Goal: Task Accomplishment & Management: Use online tool/utility

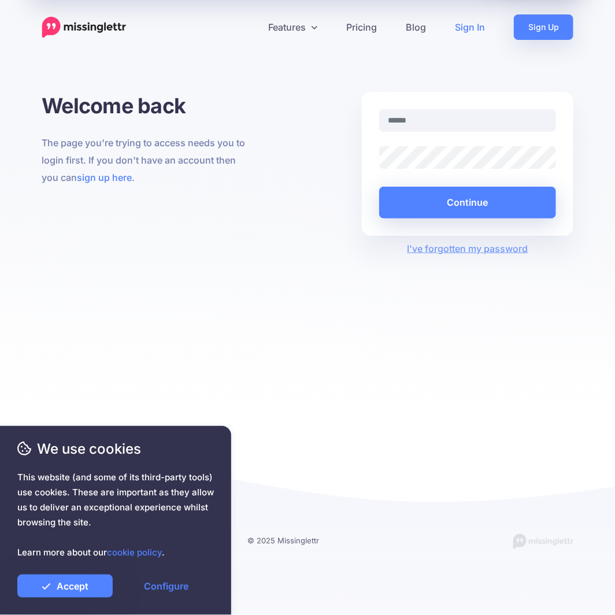
click at [459, 27] on link "Sign In" at bounding box center [470, 26] width 59 height 25
type input "**********"
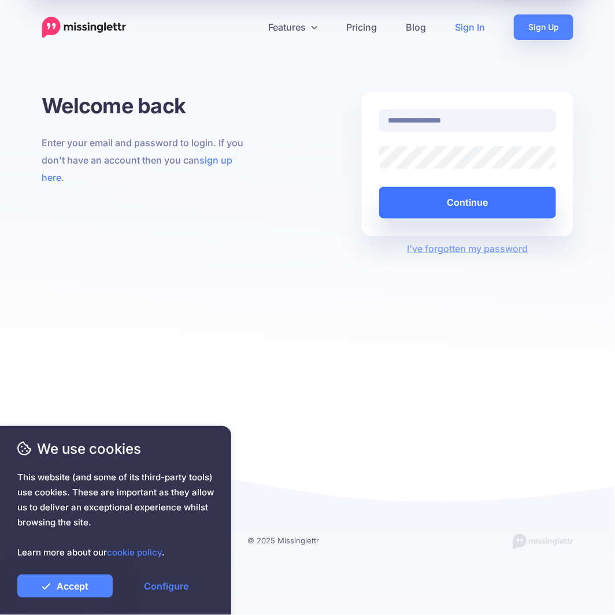
click at [446, 201] on button "Continue" at bounding box center [467, 203] width 177 height 32
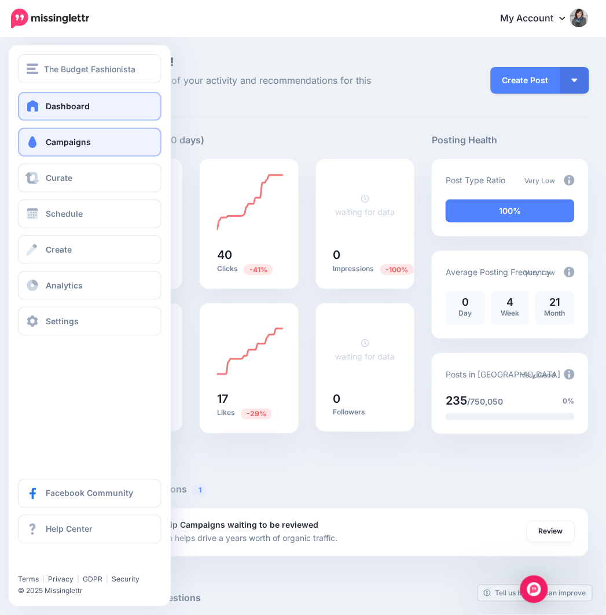
click at [84, 137] on span "Campaigns" at bounding box center [68, 142] width 45 height 10
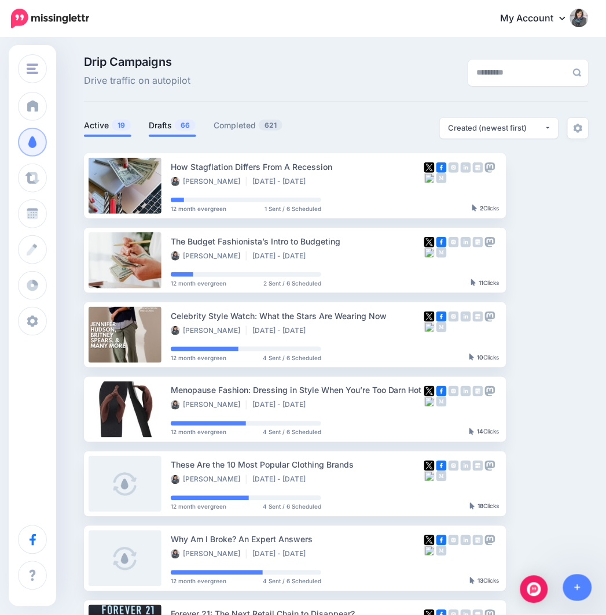
click at [168, 128] on link "Drafts 66" at bounding box center [172, 126] width 47 height 14
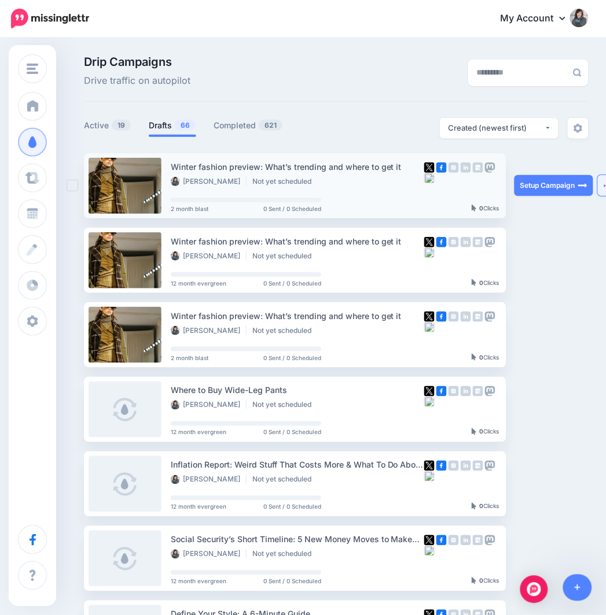
click at [604, 186] on img "button" at bounding box center [607, 185] width 9 height 3
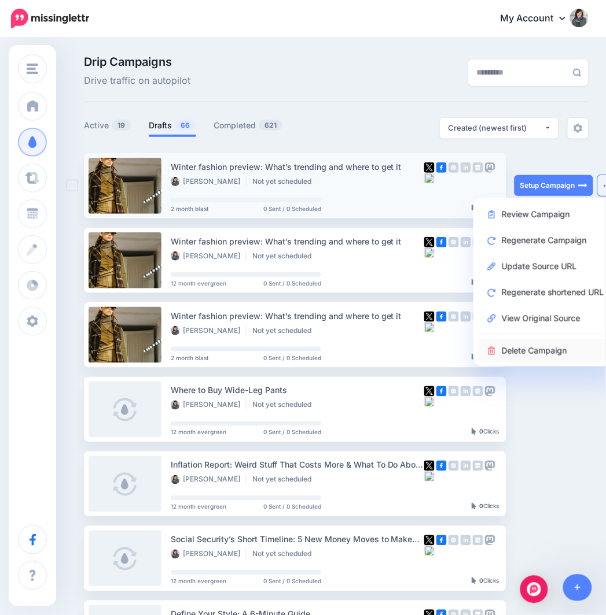
click at [531, 348] on link "Delete Campaign" at bounding box center [545, 350] width 135 height 23
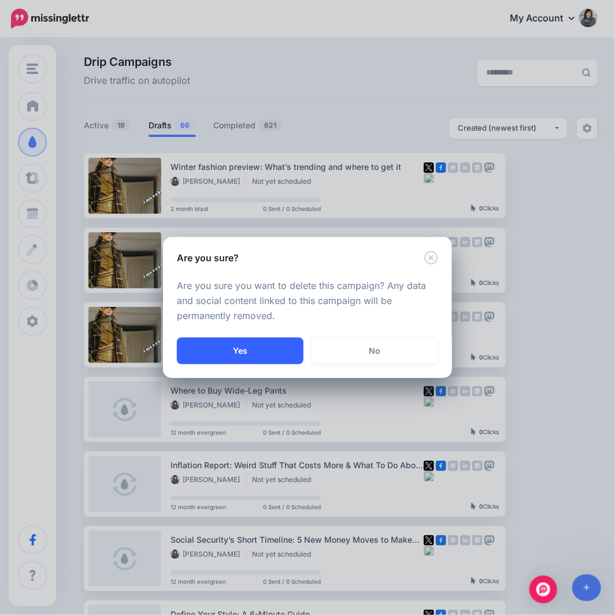
click at [275, 348] on button "Yes" at bounding box center [240, 351] width 127 height 27
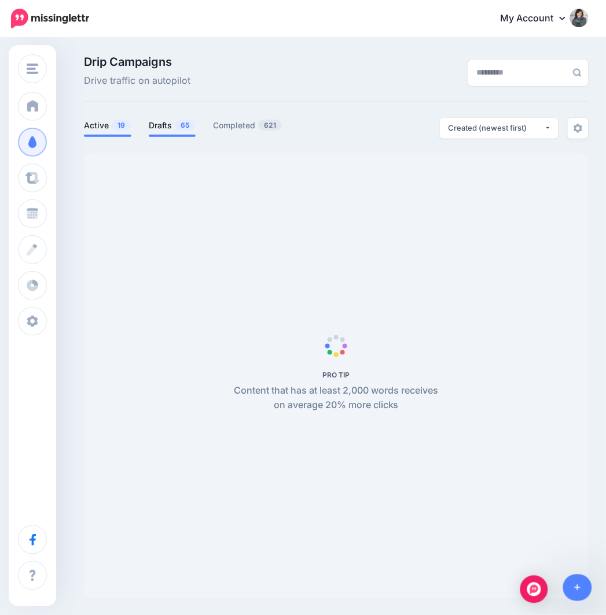
click at [174, 128] on link "Drafts 65" at bounding box center [172, 126] width 47 height 14
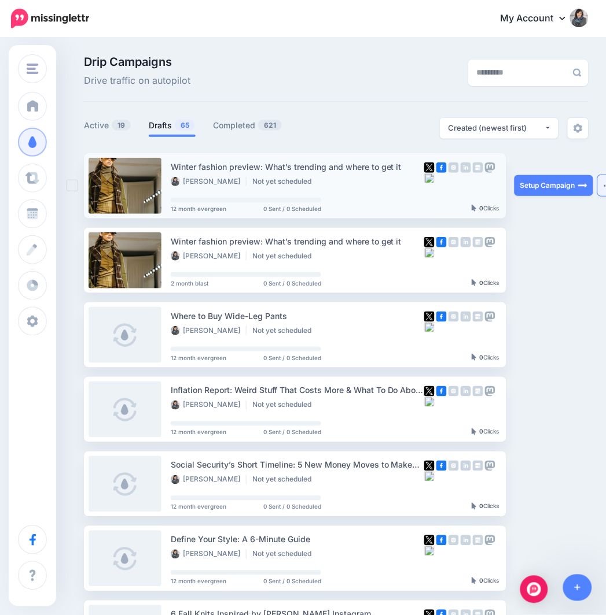
click at [604, 186] on img "button" at bounding box center [607, 185] width 9 height 3
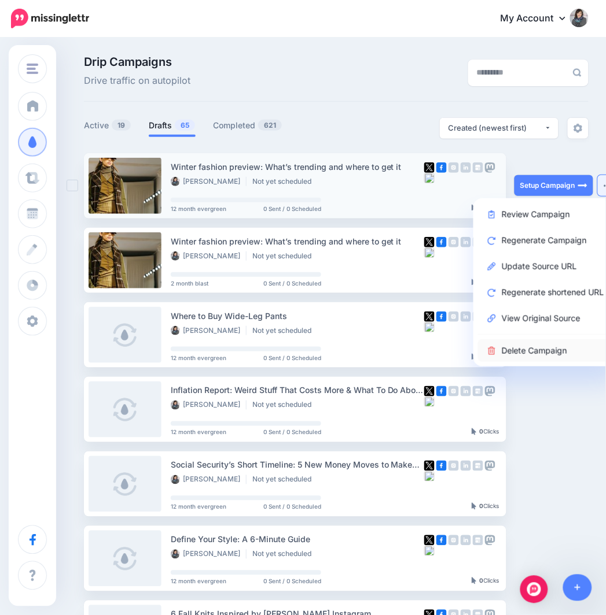
click at [533, 345] on link "Delete Campaign" at bounding box center [545, 350] width 135 height 23
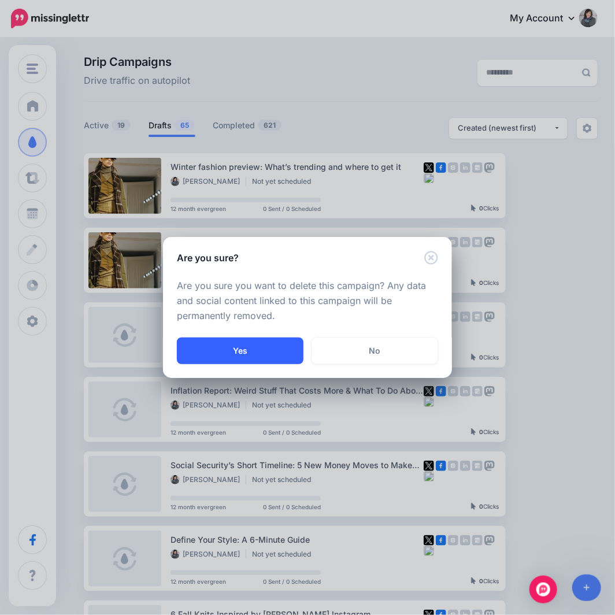
click at [250, 353] on button "Yes" at bounding box center [240, 351] width 127 height 27
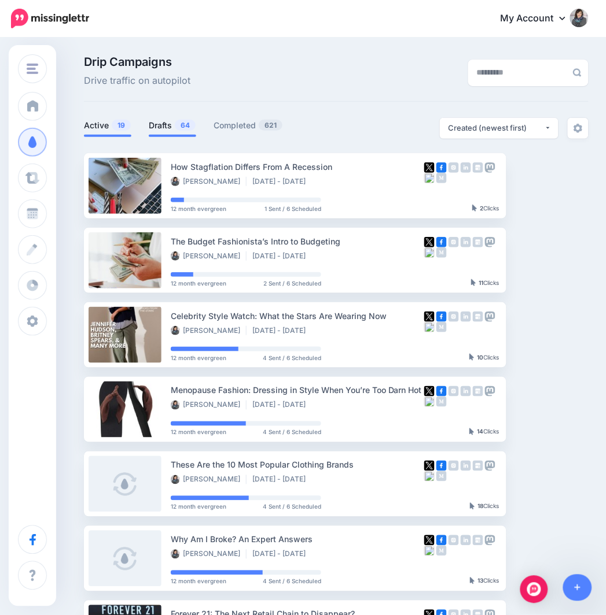
click at [159, 121] on link "Drafts 64" at bounding box center [172, 126] width 47 height 14
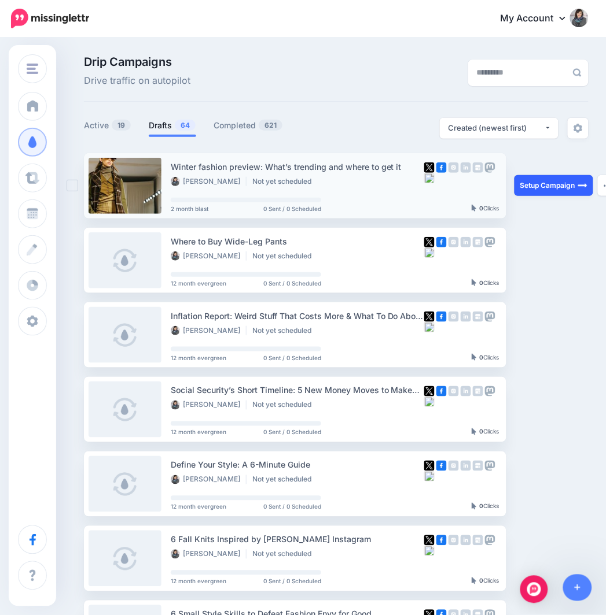
click at [534, 188] on link "Setup Campaign" at bounding box center [553, 185] width 79 height 21
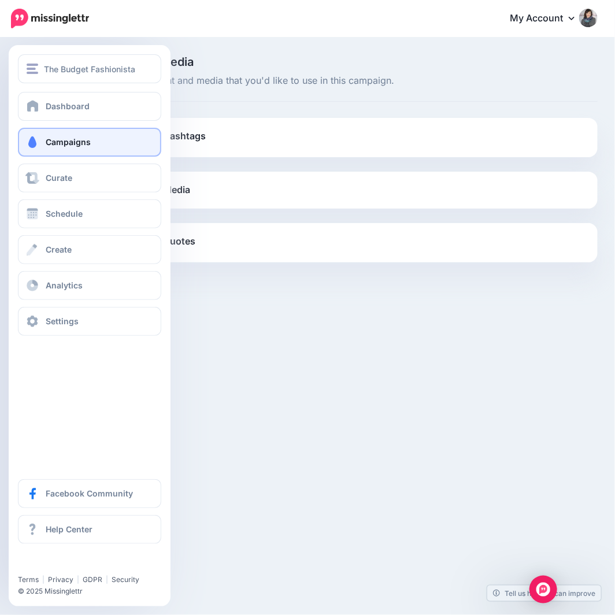
click at [154, 141] on link "Campaigns" at bounding box center [89, 142] width 143 height 29
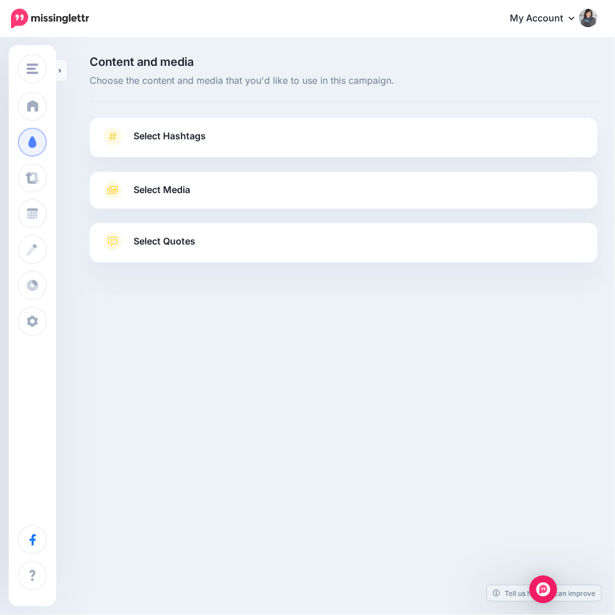
click at [195, 146] on link "Select Hashtags" at bounding box center [343, 142] width 485 height 30
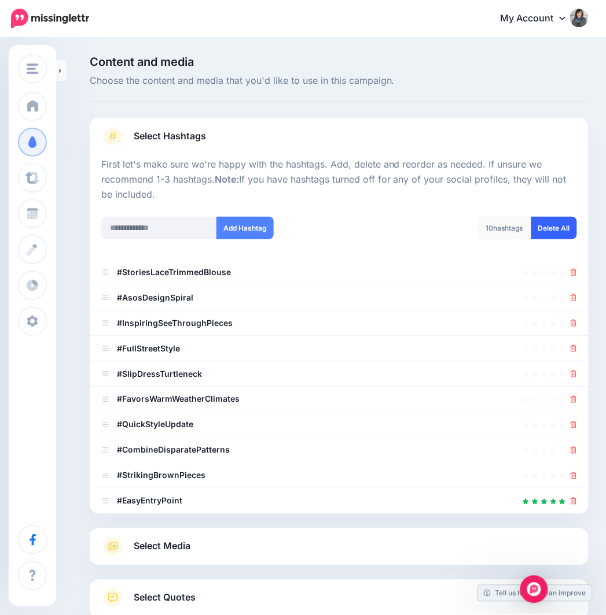
click at [562, 230] on link "Delete All" at bounding box center [554, 228] width 46 height 23
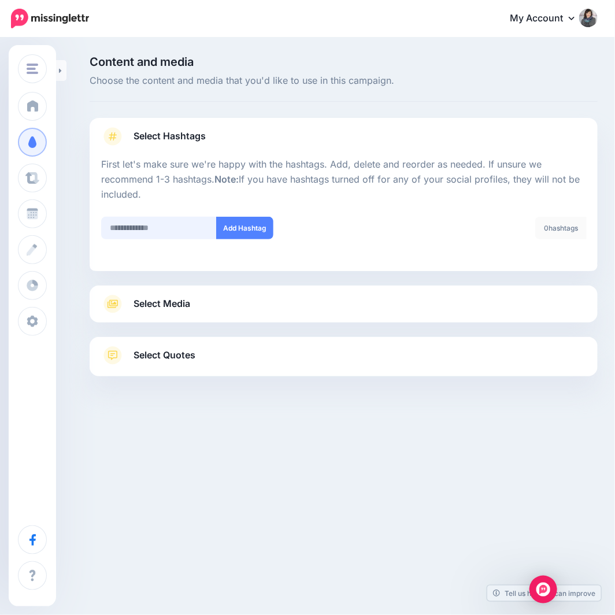
click at [195, 227] on input "text" at bounding box center [159, 228] width 116 height 23
paste input "**********"
click at [140, 227] on input "**********" at bounding box center [159, 228] width 116 height 23
click at [115, 233] on input "**********" at bounding box center [159, 228] width 116 height 23
type input "**********"
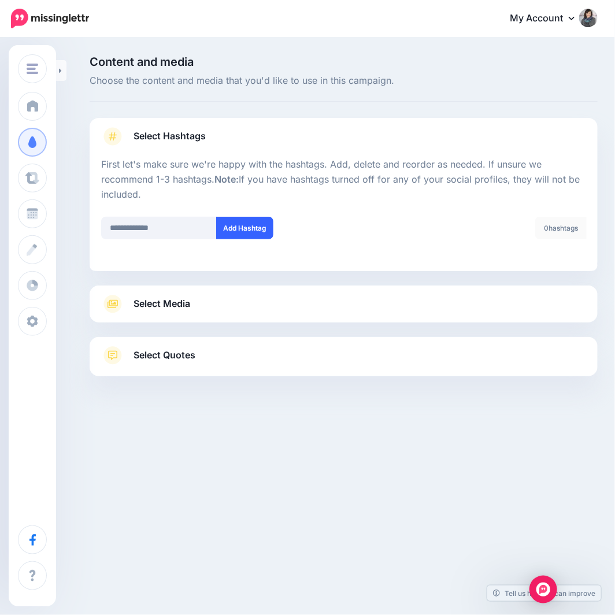
click at [232, 231] on button "Add Hashtag" at bounding box center [244, 228] width 57 height 23
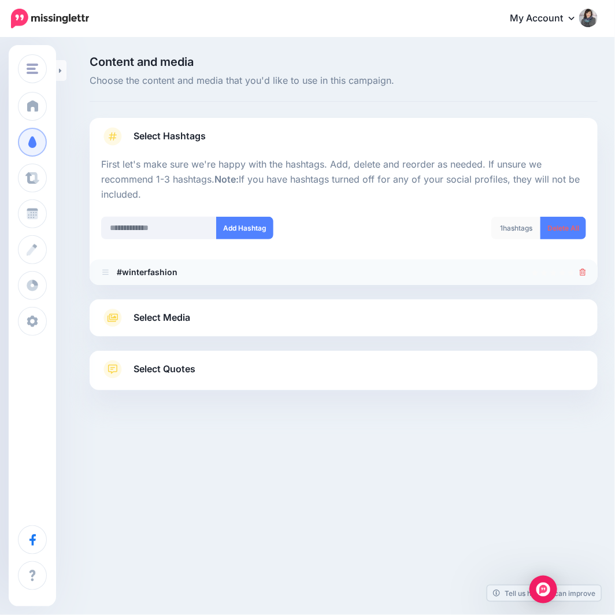
click at [581, 272] on icon at bounding box center [583, 272] width 6 height 7
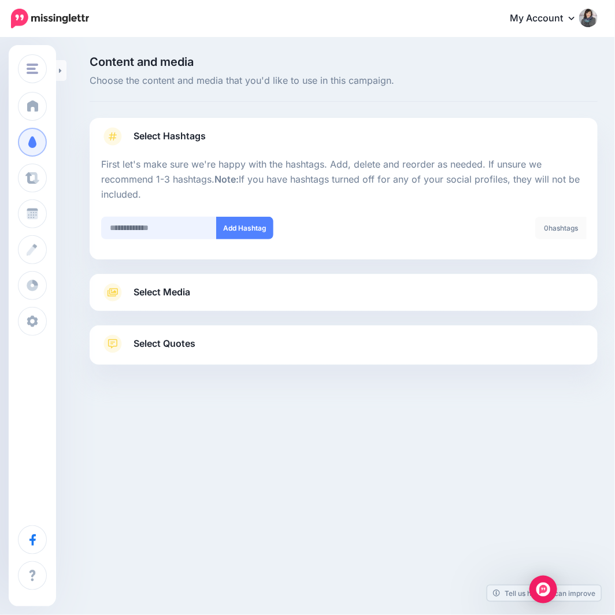
click at [171, 228] on input "text" at bounding box center [159, 228] width 116 height 23
type input "**********"
click at [263, 228] on button "Add Hashtag" at bounding box center [244, 228] width 57 height 23
click at [187, 228] on input "text" at bounding box center [159, 228] width 116 height 23
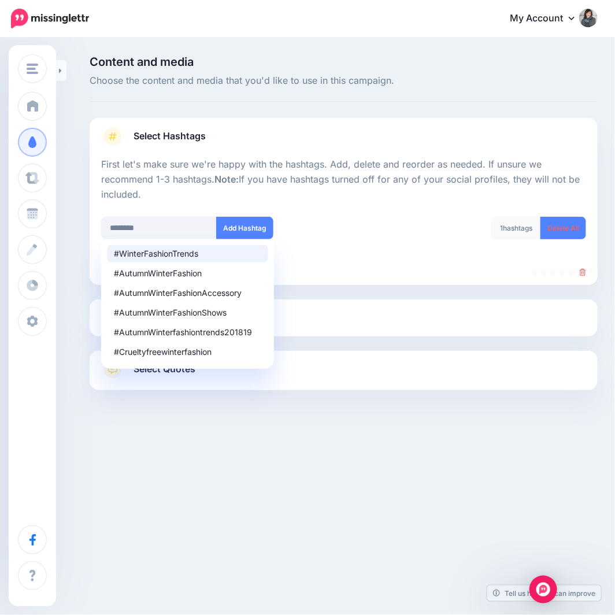
click at [168, 252] on div "#WinterFashionTrends" at bounding box center [187, 254] width 147 height 8
type input "**********"
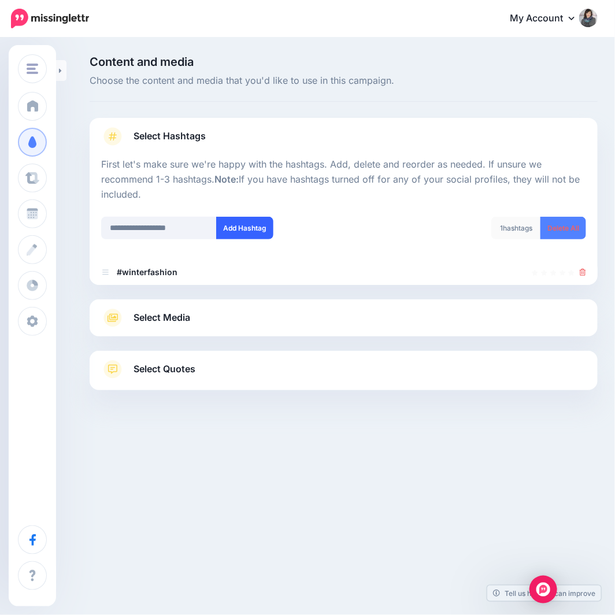
click at [245, 238] on button "Add Hashtag" at bounding box center [244, 228] width 57 height 23
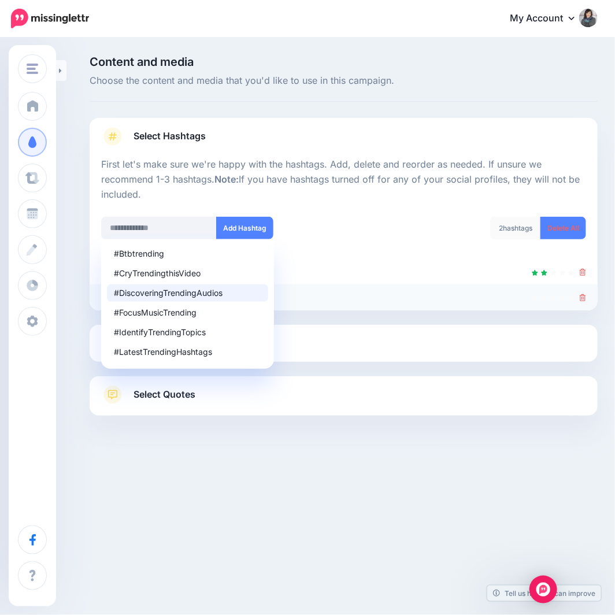
drag, startPoint x: 582, startPoint y: 298, endPoint x: 571, endPoint y: 300, distance: 11.6
click at [582, 298] on icon at bounding box center [583, 297] width 6 height 7
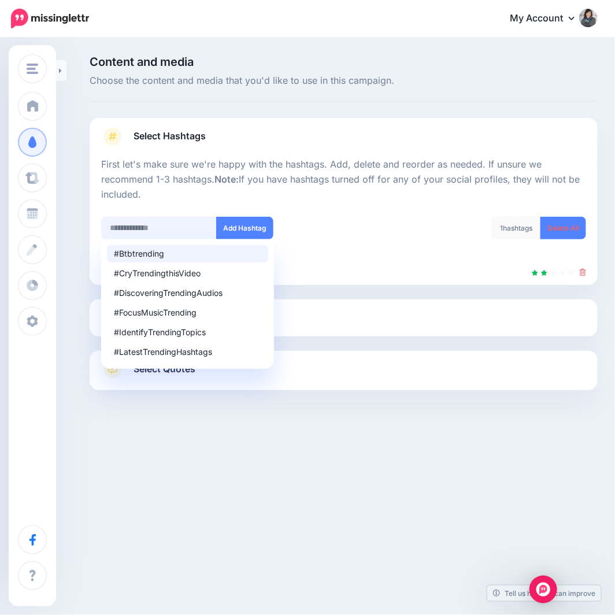
click at [148, 230] on input "text" at bounding box center [159, 228] width 116 height 23
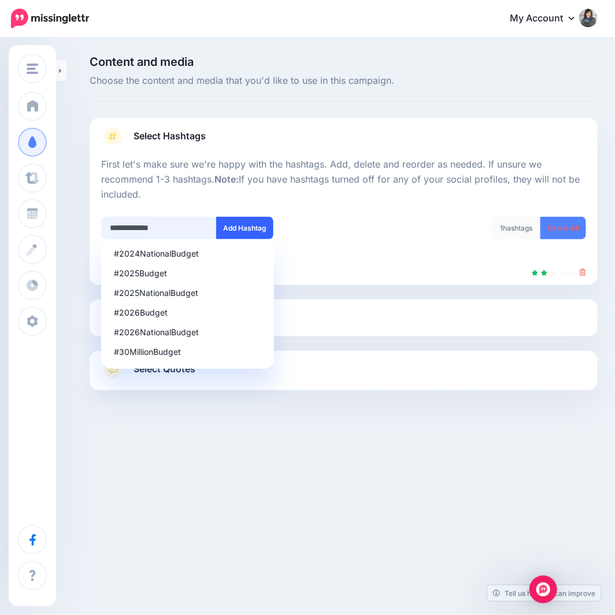
type input "**********"
click at [256, 226] on button "Add Hashtag" at bounding box center [244, 228] width 57 height 23
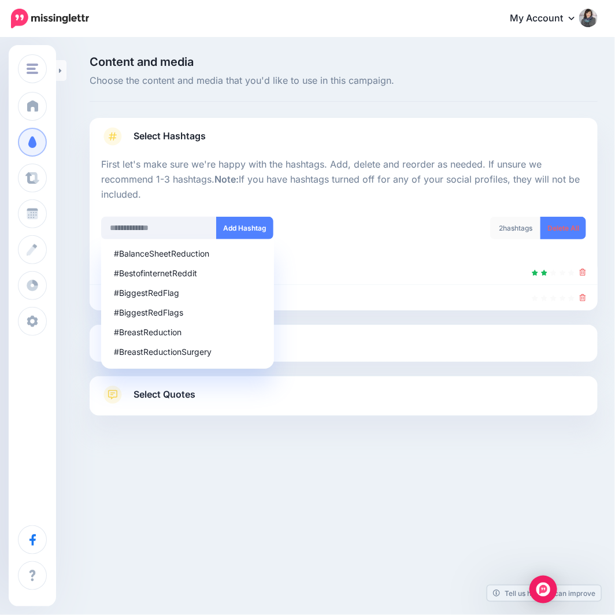
click at [307, 507] on div "The Budget Fashionista The Budget Fashionista Prospeqs CB Finance BlogChef Add …" at bounding box center [307, 307] width 615 height 615
click at [300, 346] on link "Select Media" at bounding box center [343, 343] width 485 height 19
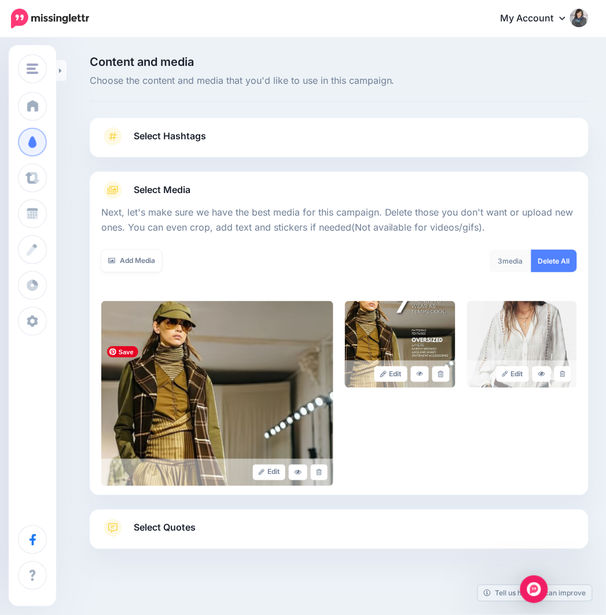
click at [209, 135] on link "Select Hashtags" at bounding box center [338, 142] width 475 height 30
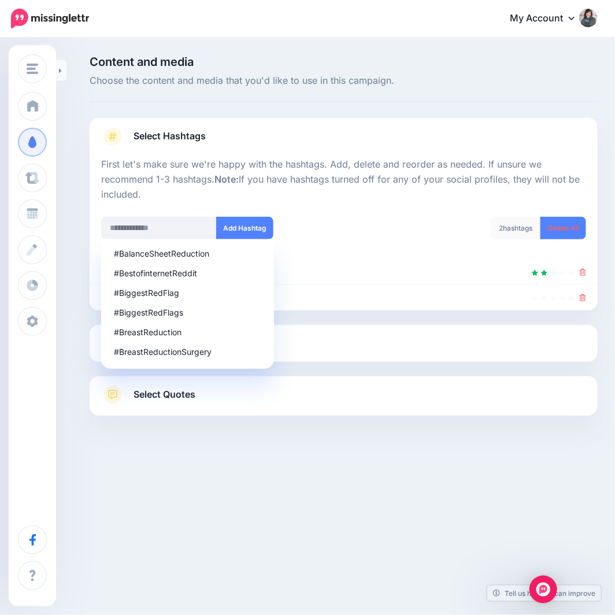
click at [127, 204] on div at bounding box center [343, 209] width 485 height 14
click at [134, 219] on input "text" at bounding box center [159, 228] width 116 height 23
drag, startPoint x: 348, startPoint y: 224, endPoint x: 295, endPoint y: 255, distance: 61.4
click at [349, 226] on div "2 hashtags Delete All" at bounding box center [470, 235] width 252 height 37
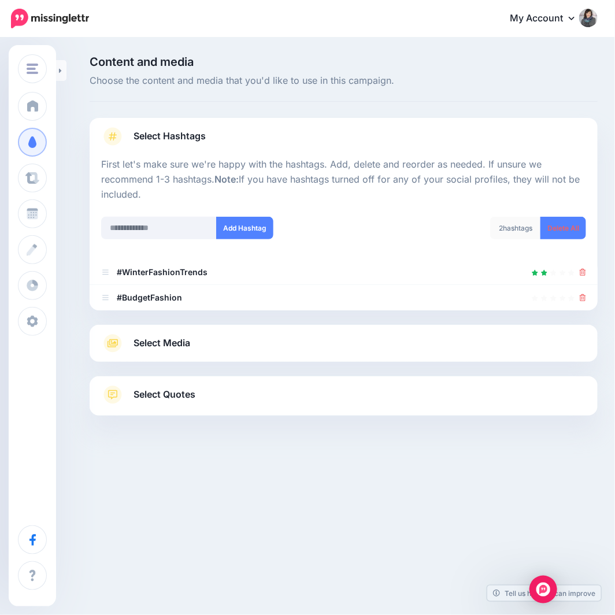
click at [132, 346] on link "Select Media" at bounding box center [343, 343] width 485 height 19
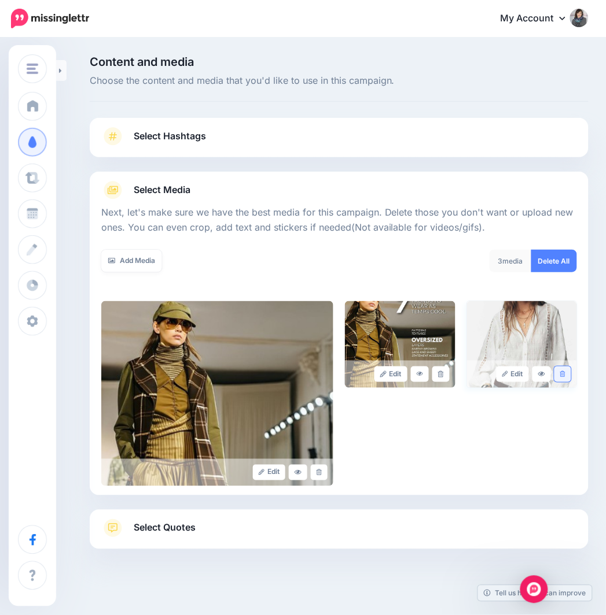
click at [565, 375] on icon at bounding box center [562, 374] width 5 height 6
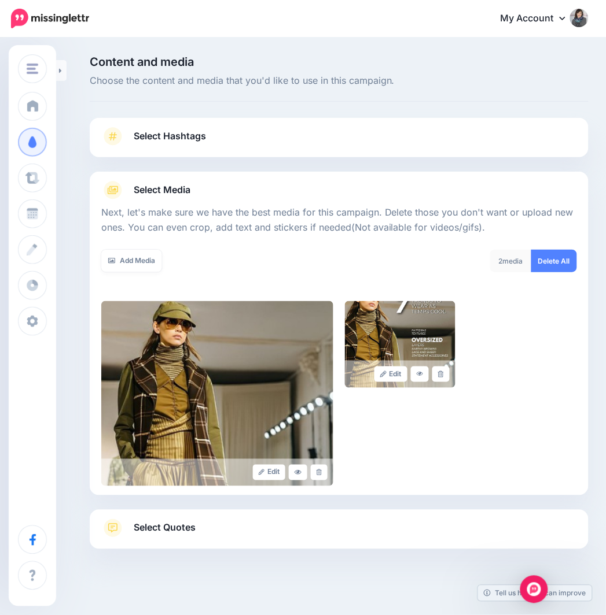
click at [164, 529] on span "Select Quotes" at bounding box center [165, 529] width 62 height 16
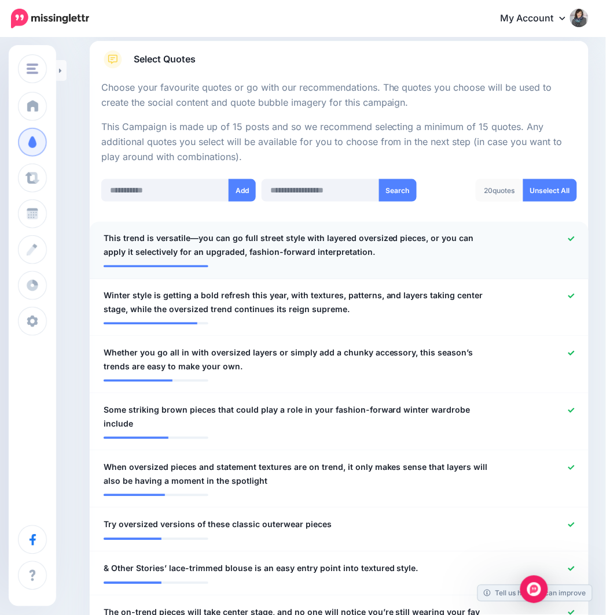
scroll to position [257, 0]
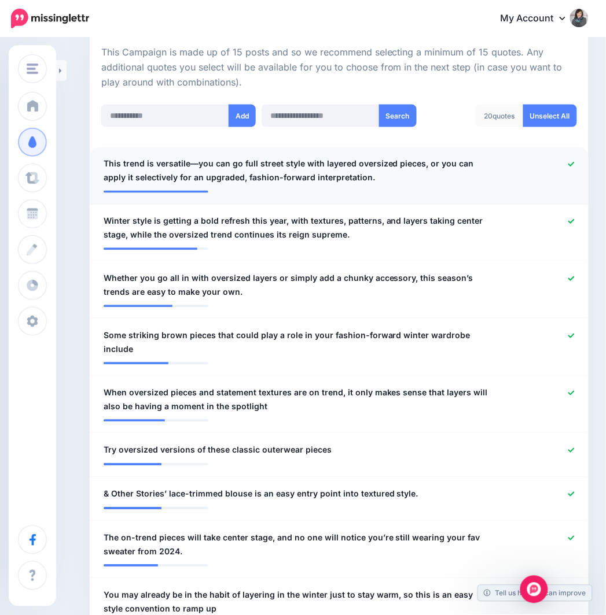
click at [574, 164] on icon at bounding box center [571, 164] width 6 height 6
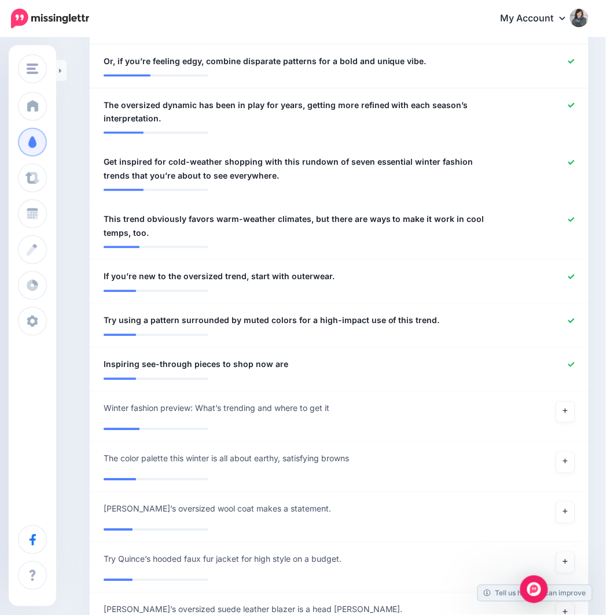
scroll to position [1028, 0]
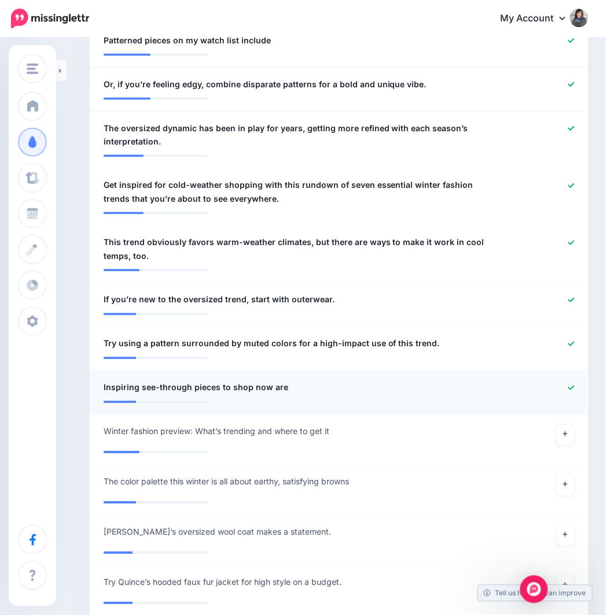
click at [574, 385] on icon at bounding box center [571, 388] width 6 height 6
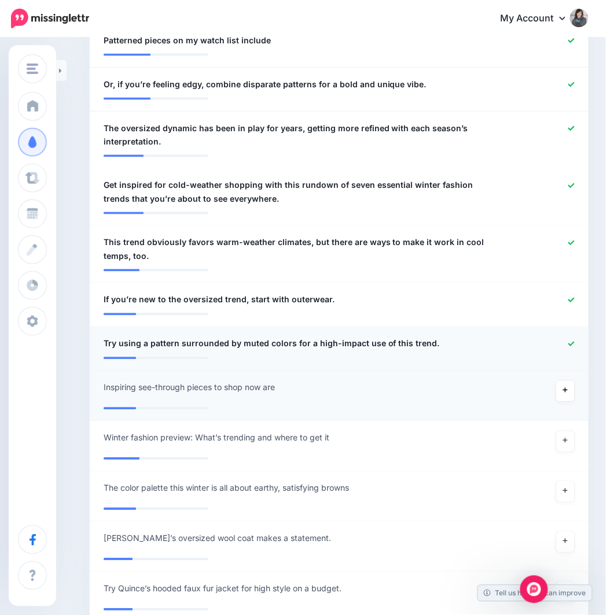
click at [574, 341] on icon at bounding box center [571, 344] width 6 height 6
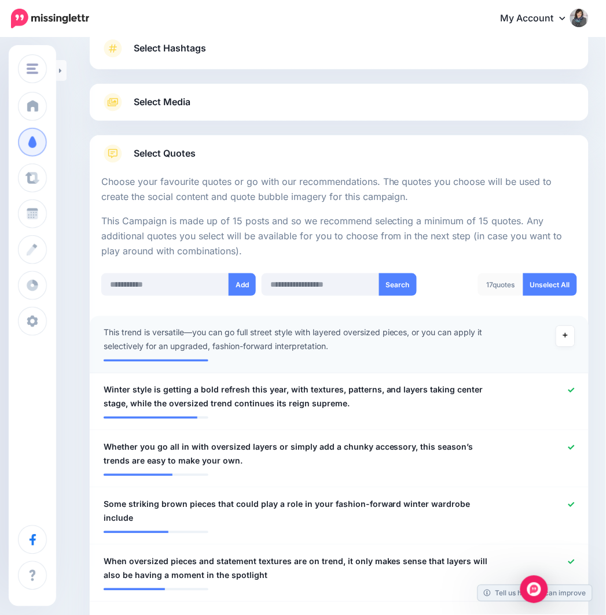
scroll to position [64, 0]
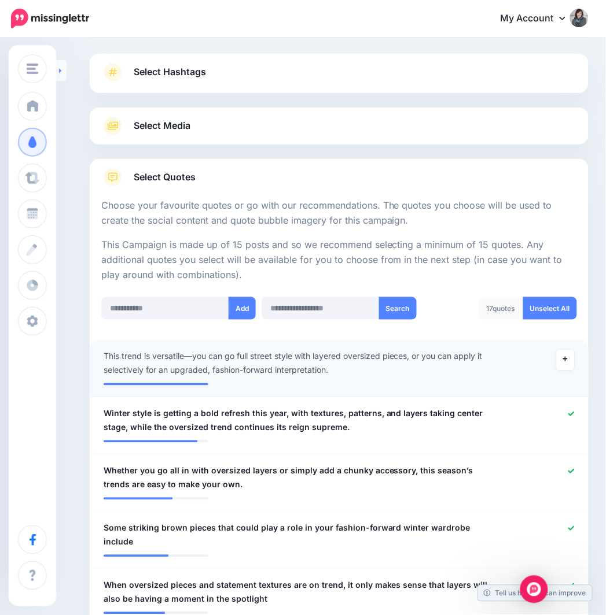
click at [59, 73] on icon at bounding box center [60, 71] width 3 height 8
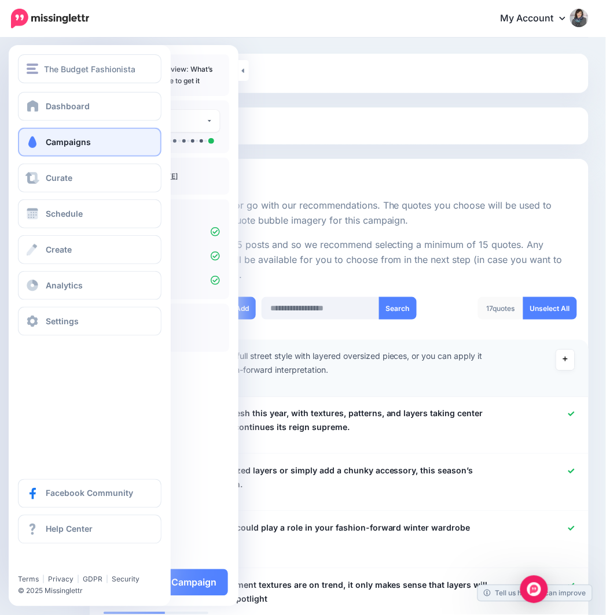
click at [19, 145] on link "Campaigns" at bounding box center [89, 142] width 143 height 29
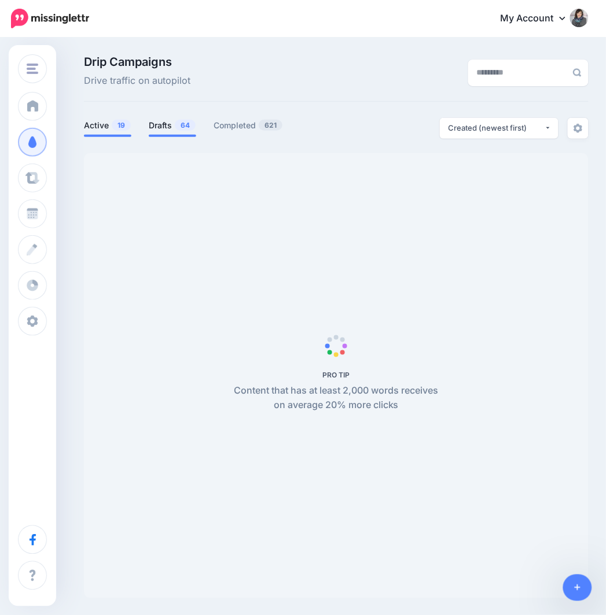
click at [175, 124] on span "64" at bounding box center [185, 125] width 21 height 11
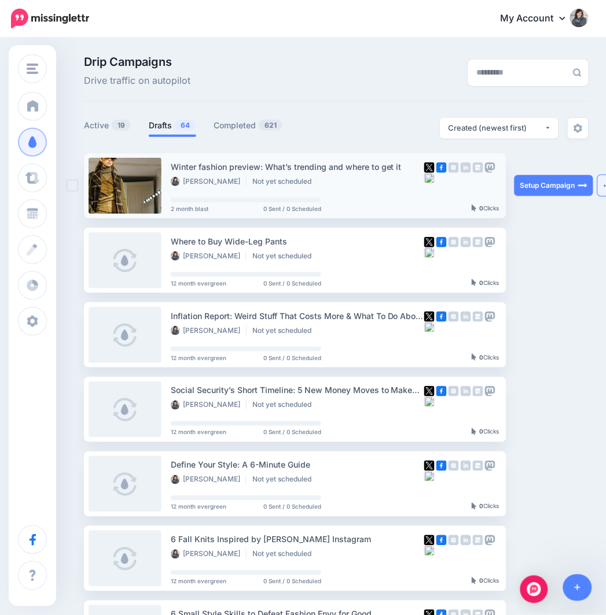
click at [601, 185] on button "button" at bounding box center [607, 185] width 21 height 21
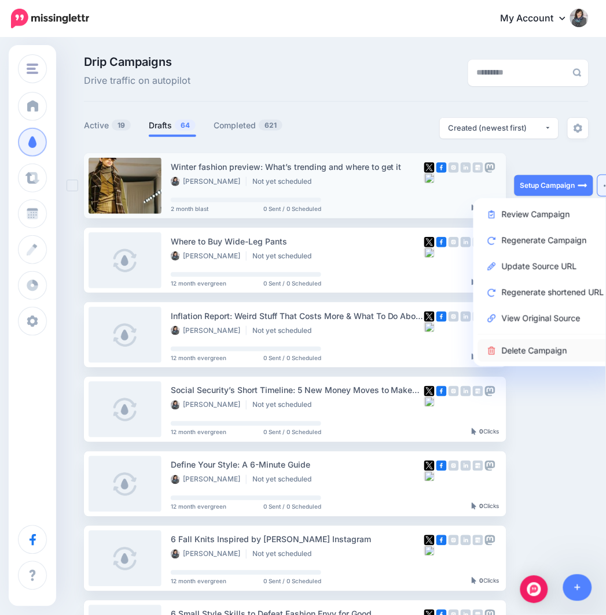
click at [545, 348] on link "Delete Campaign" at bounding box center [545, 350] width 135 height 23
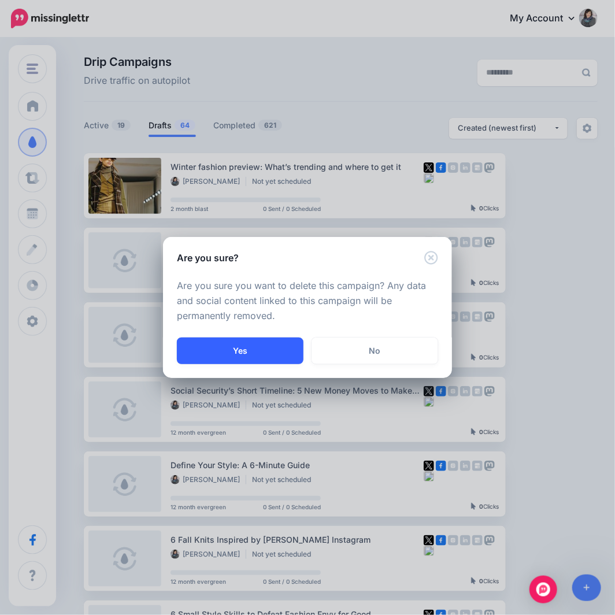
click at [265, 344] on button "Yes" at bounding box center [240, 351] width 127 height 27
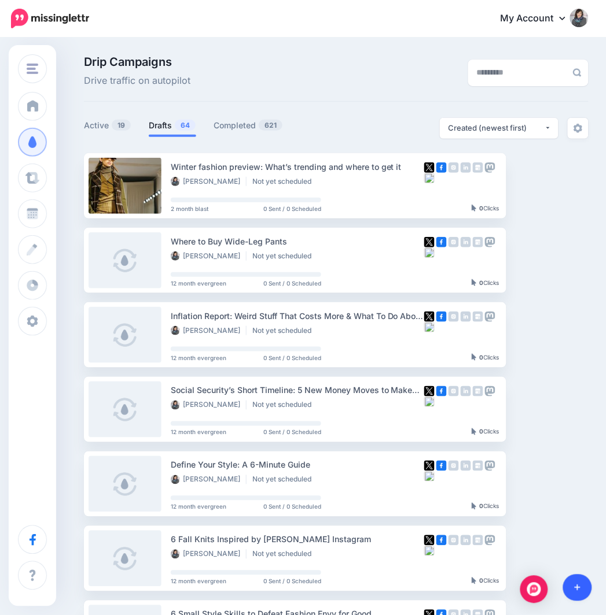
click at [573, 585] on link at bounding box center [577, 588] width 29 height 27
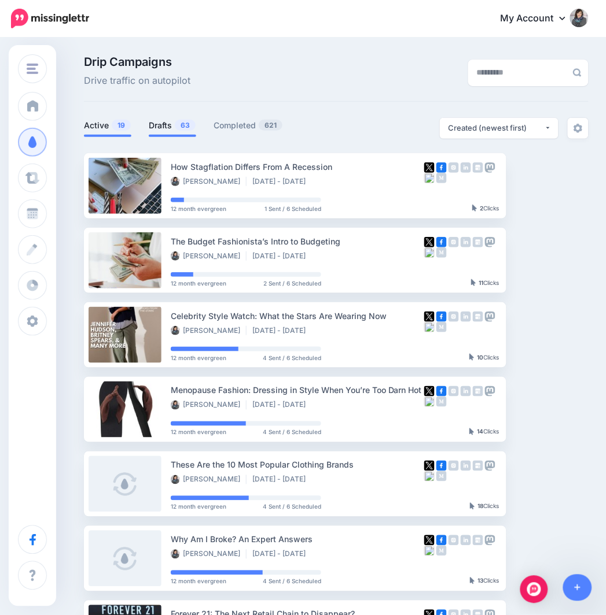
click at [151, 123] on link "Drafts 63" at bounding box center [172, 126] width 47 height 14
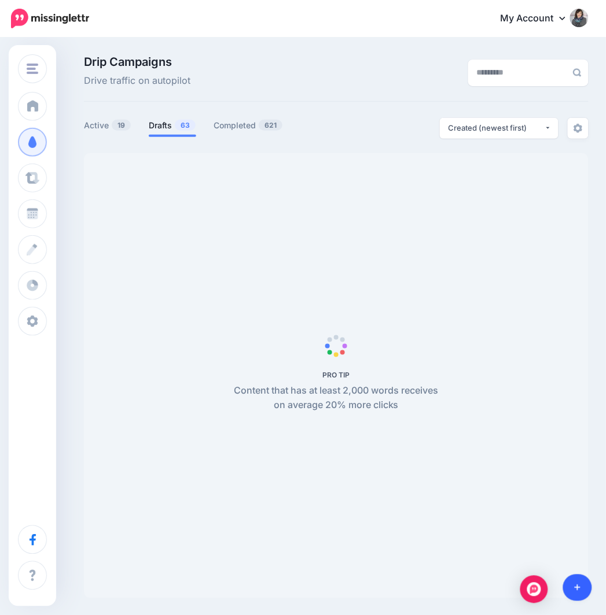
click at [581, 592] on link at bounding box center [577, 588] width 29 height 27
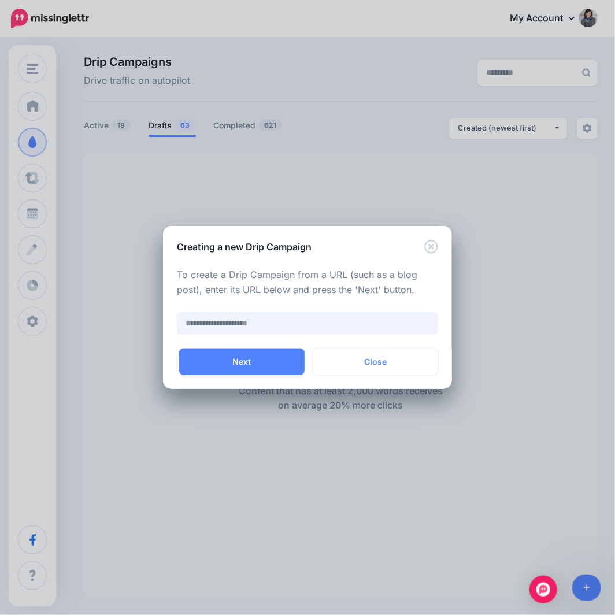
click at [242, 327] on input "text" at bounding box center [307, 323] width 261 height 23
paste input "**********"
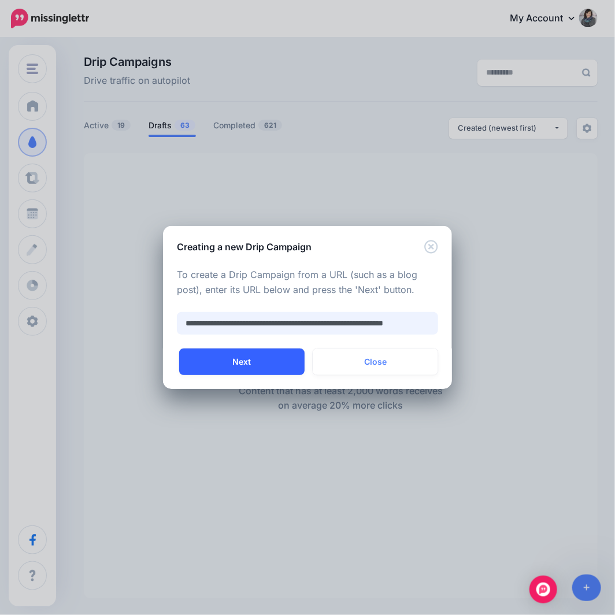
scroll to position [0, 35]
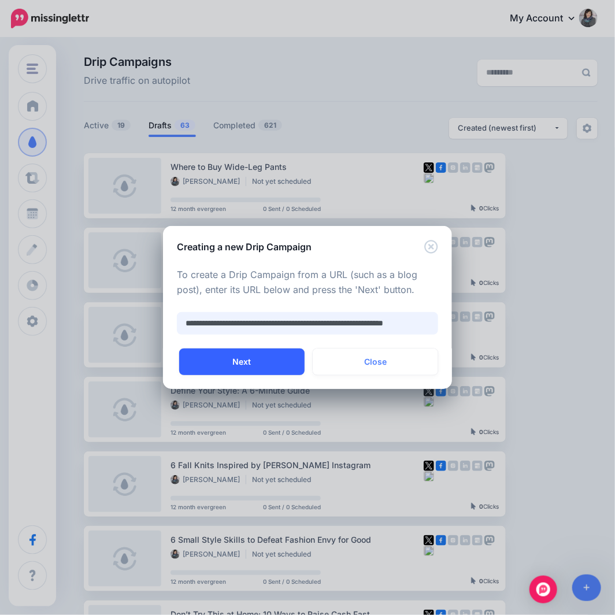
type input "**********"
click at [249, 362] on button "Next" at bounding box center [241, 362] width 125 height 27
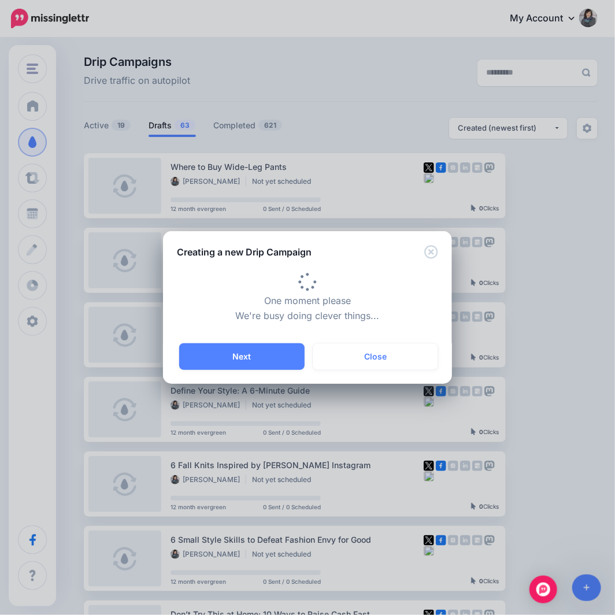
type input "**********"
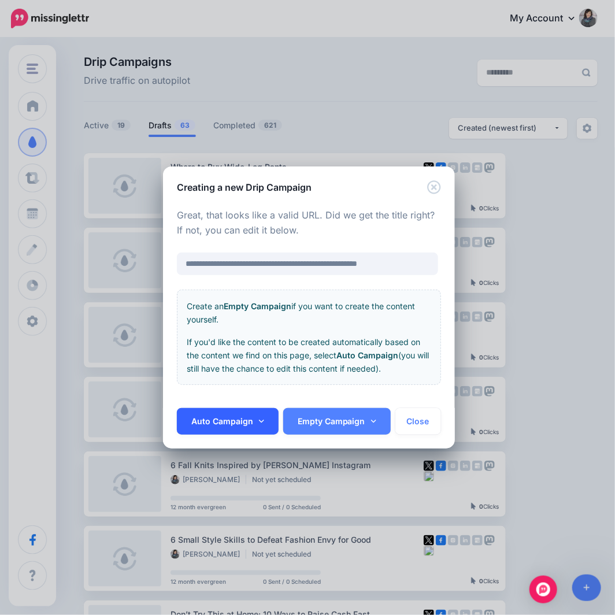
click at [239, 424] on link "Auto Campaign" at bounding box center [228, 421] width 102 height 27
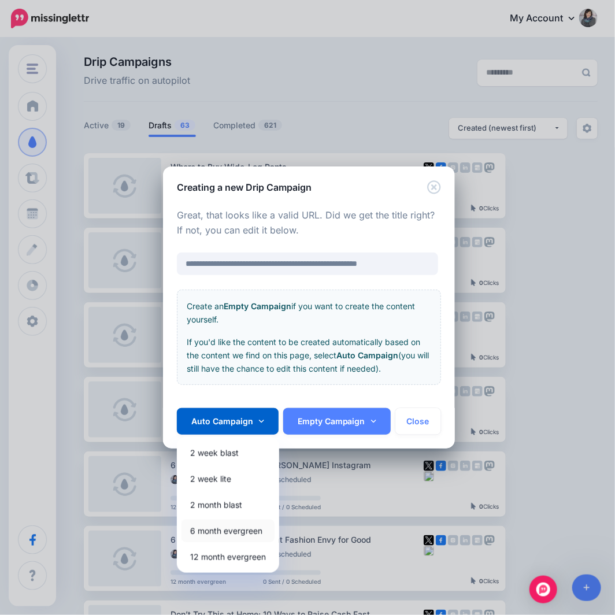
click at [233, 536] on link "6 month evergreen" at bounding box center [228, 531] width 93 height 23
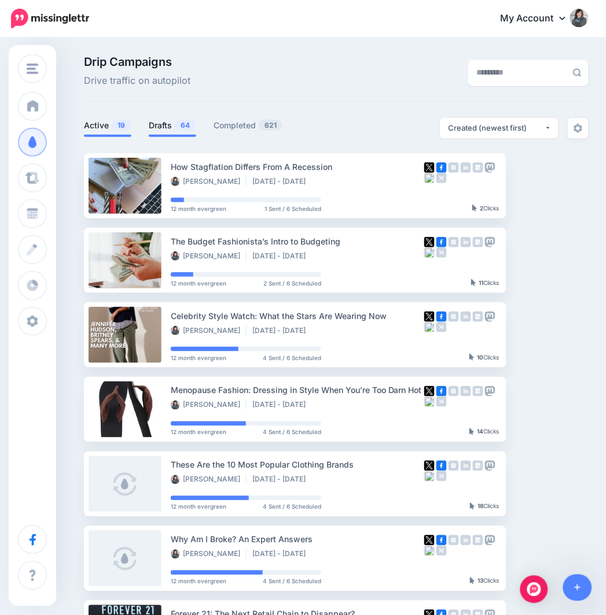
click at [163, 129] on link "Drafts 64" at bounding box center [172, 126] width 47 height 14
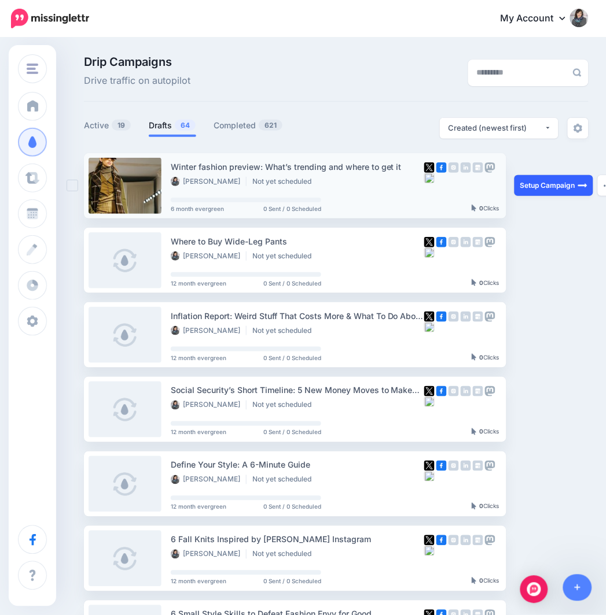
click at [542, 182] on link "Setup Campaign" at bounding box center [553, 185] width 79 height 21
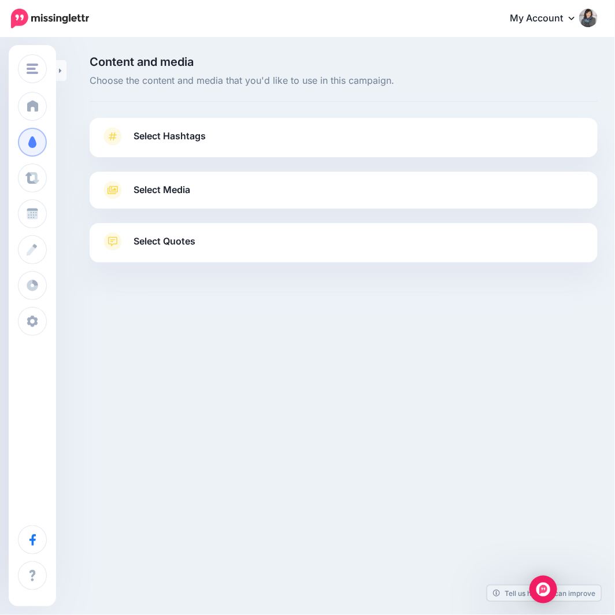
click at [186, 145] on link "Select Hashtags" at bounding box center [343, 142] width 485 height 30
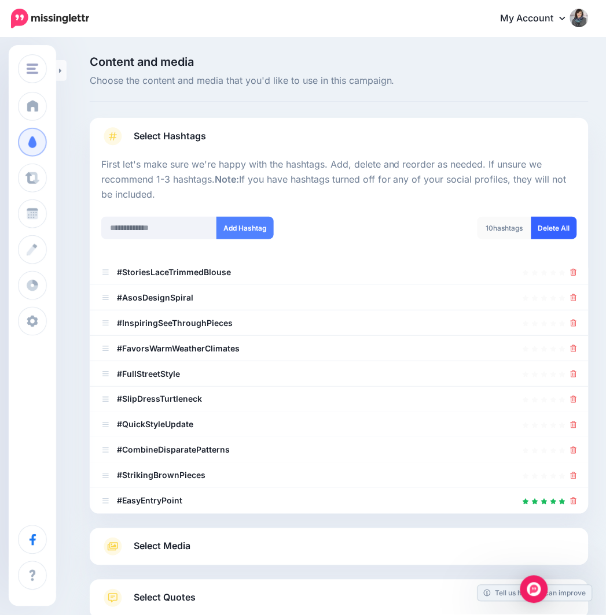
click at [560, 234] on link "Delete All" at bounding box center [554, 228] width 46 height 23
click at [176, 228] on input "text" at bounding box center [159, 228] width 116 height 23
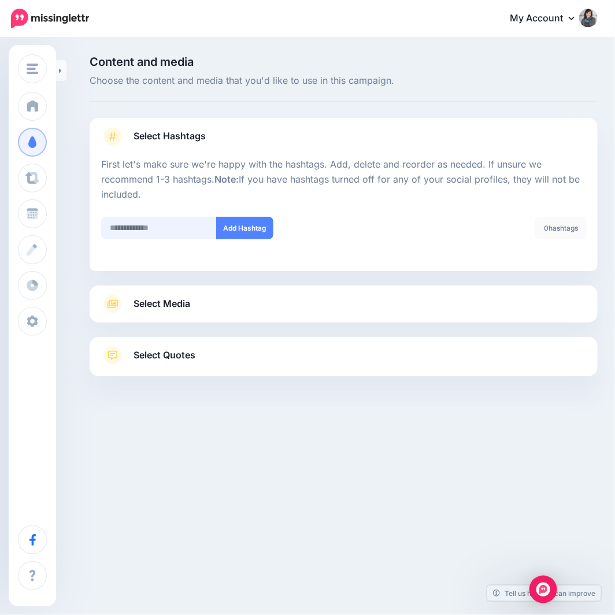
click at [142, 226] on input "text" at bounding box center [159, 228] width 116 height 23
type input "*"
type input "**********"
click at [218, 227] on button "Add Hashtag" at bounding box center [244, 228] width 57 height 23
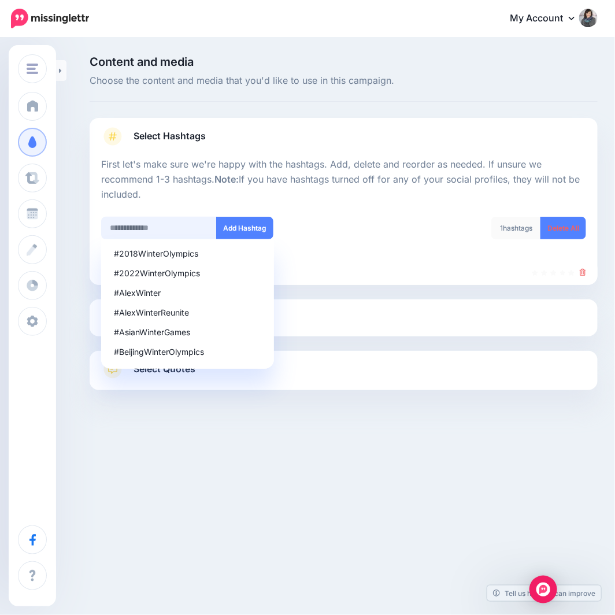
click at [171, 230] on input "text" at bounding box center [159, 228] width 116 height 23
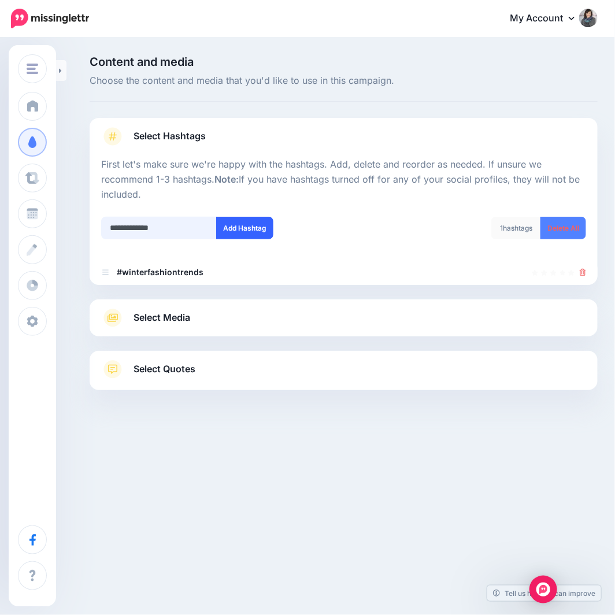
type input "**********"
click at [247, 223] on button "Add Hashtag" at bounding box center [244, 228] width 57 height 23
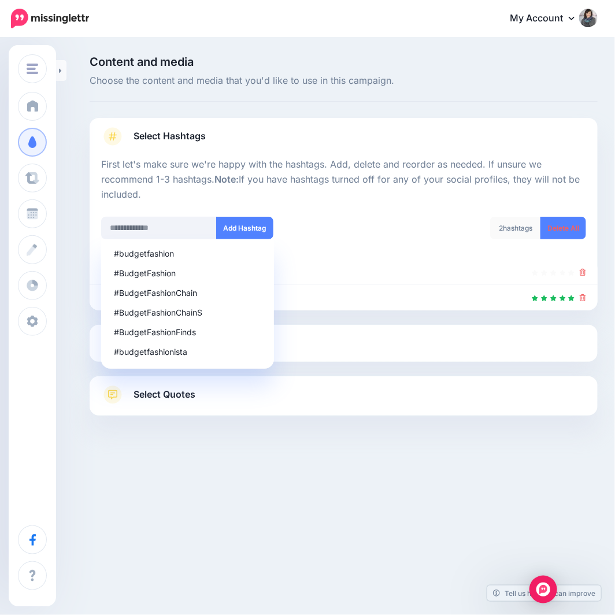
click at [315, 355] on div "Select Media Next, let's make sure we have the best media for this campaign. De…" at bounding box center [344, 343] width 508 height 37
click at [324, 340] on link "Select Media" at bounding box center [343, 343] width 485 height 19
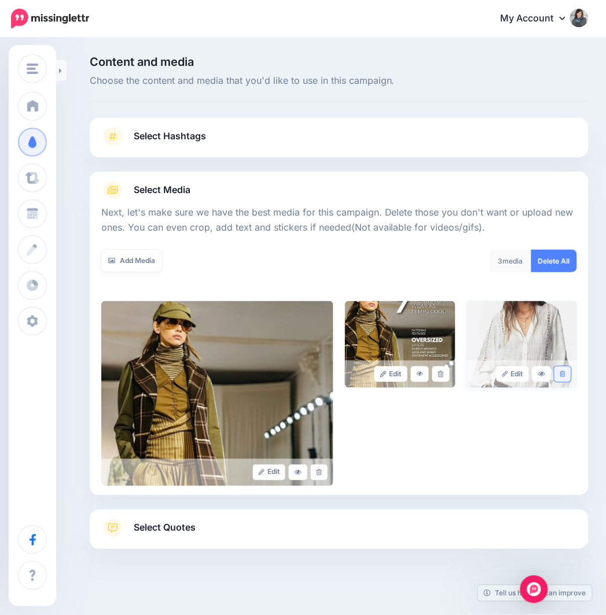
click at [565, 374] on icon at bounding box center [562, 374] width 5 height 6
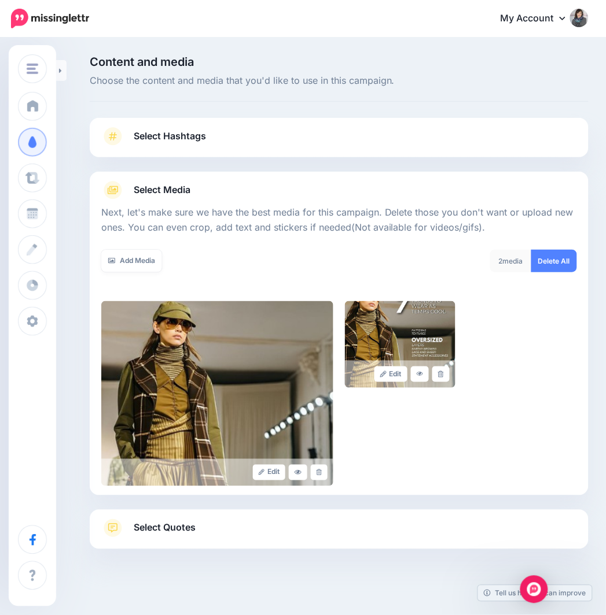
click at [180, 530] on span "Select Quotes" at bounding box center [165, 529] width 62 height 16
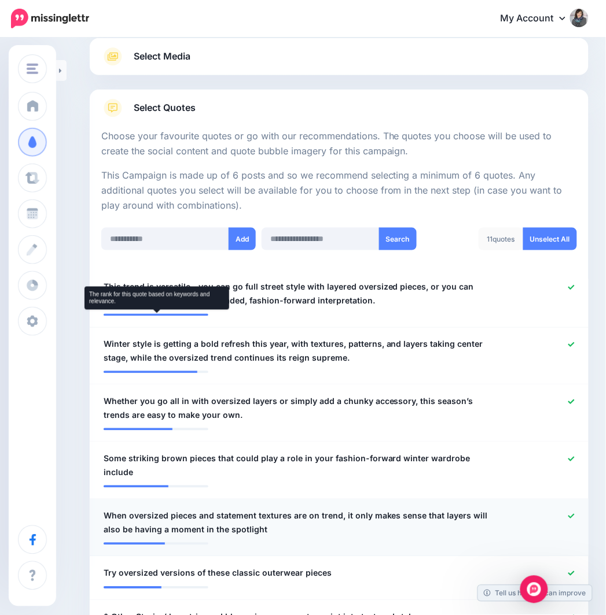
scroll to position [193, 0]
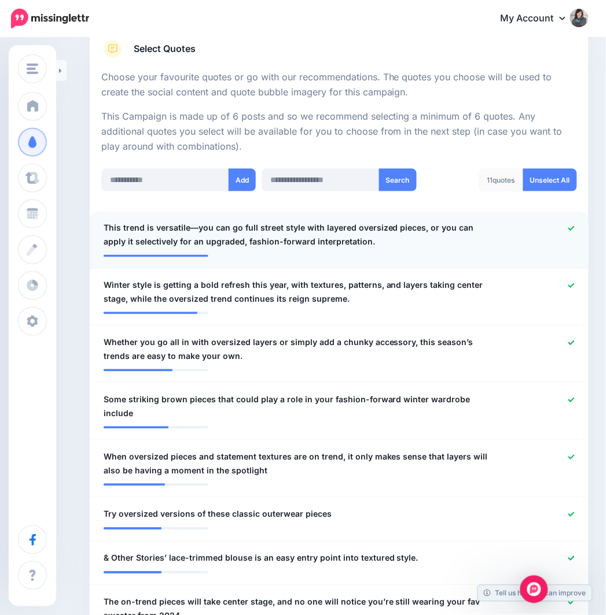
click at [574, 227] on icon at bounding box center [571, 229] width 6 height 6
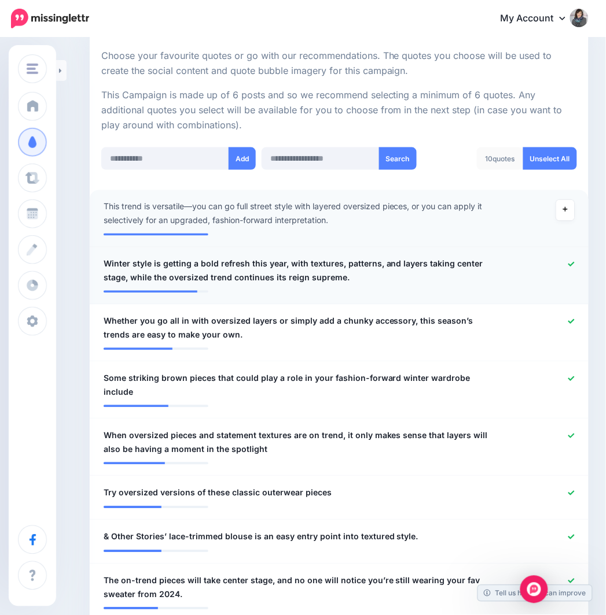
scroll to position [257, 0]
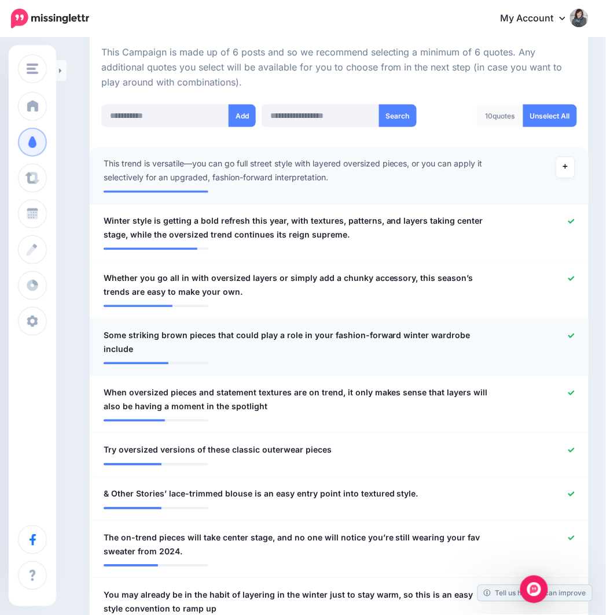
click at [574, 333] on icon at bounding box center [571, 336] width 6 height 6
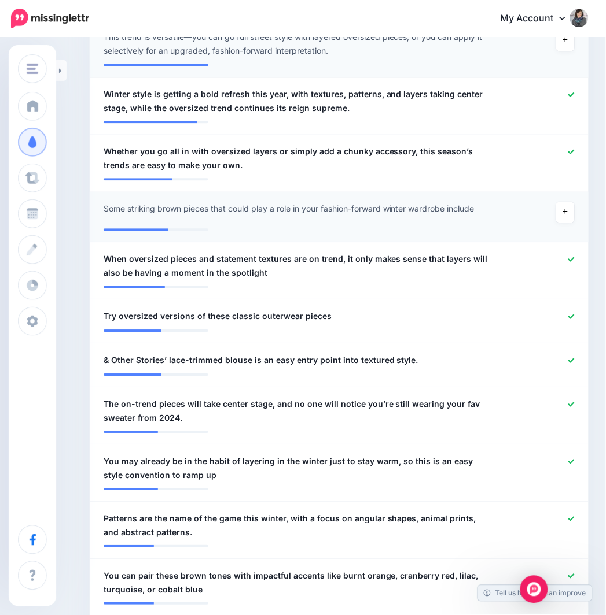
scroll to position [385, 0]
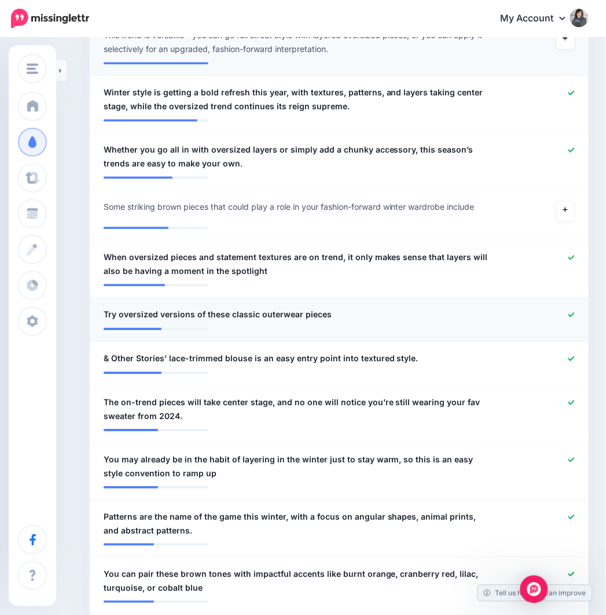
click at [574, 314] on icon at bounding box center [571, 315] width 6 height 6
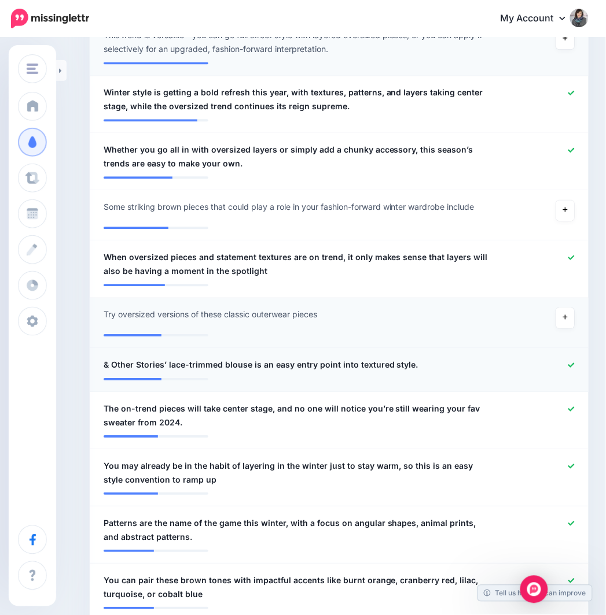
click at [574, 362] on link at bounding box center [571, 366] width 6 height 8
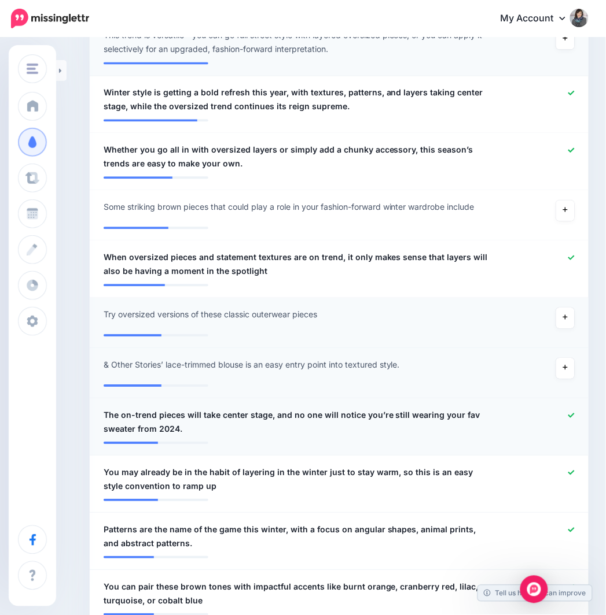
click at [574, 415] on icon at bounding box center [571, 416] width 6 height 5
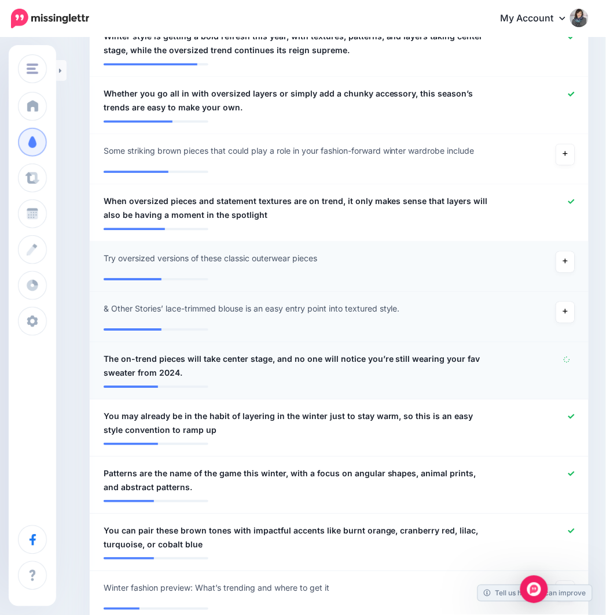
scroll to position [449, 0]
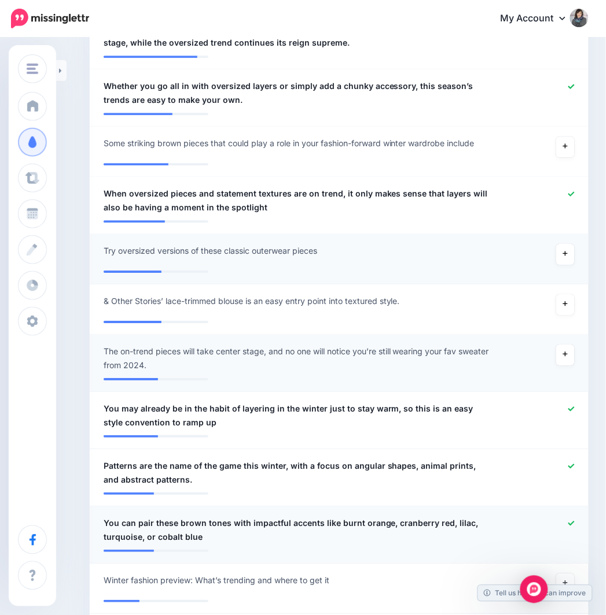
click at [574, 522] on icon at bounding box center [571, 523] width 6 height 5
click at [574, 465] on icon at bounding box center [571, 466] width 6 height 5
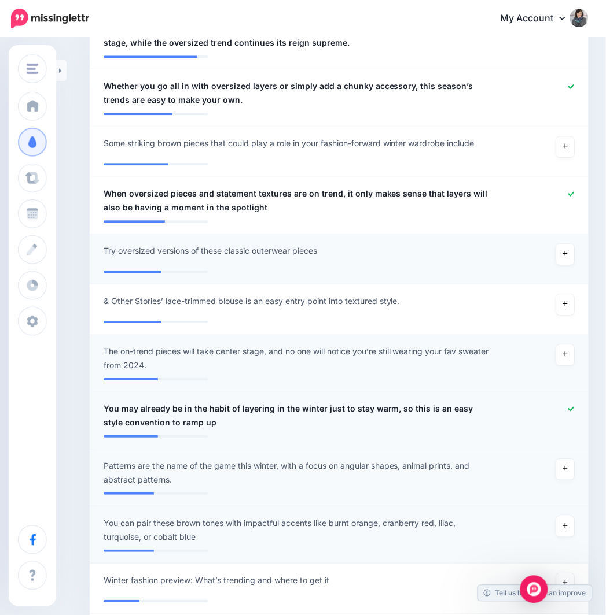
click at [574, 409] on icon at bounding box center [571, 409] width 6 height 5
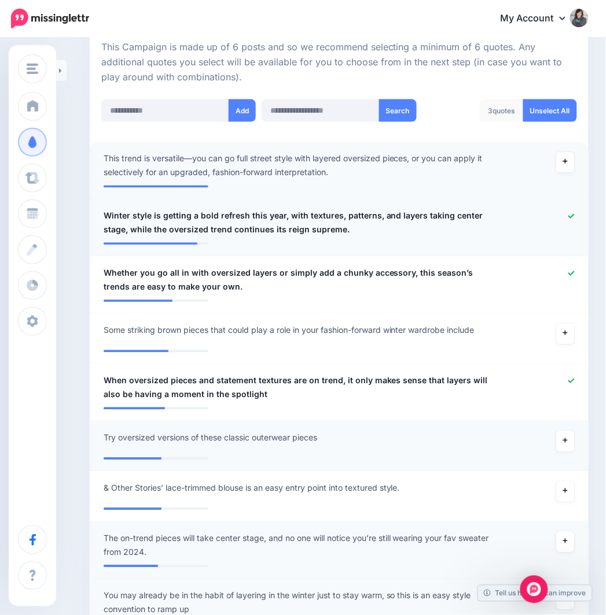
scroll to position [257, 0]
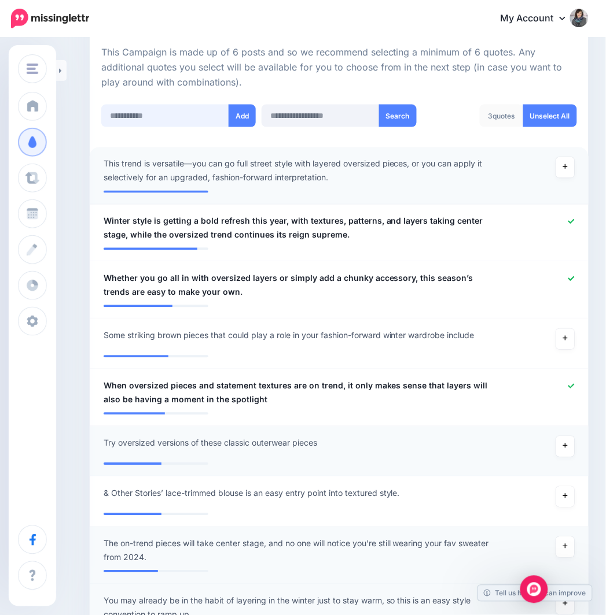
click at [169, 123] on input "text" at bounding box center [165, 116] width 128 height 23
paste input "**********"
type input "**********"
click at [252, 117] on button "Add" at bounding box center [245, 116] width 27 height 23
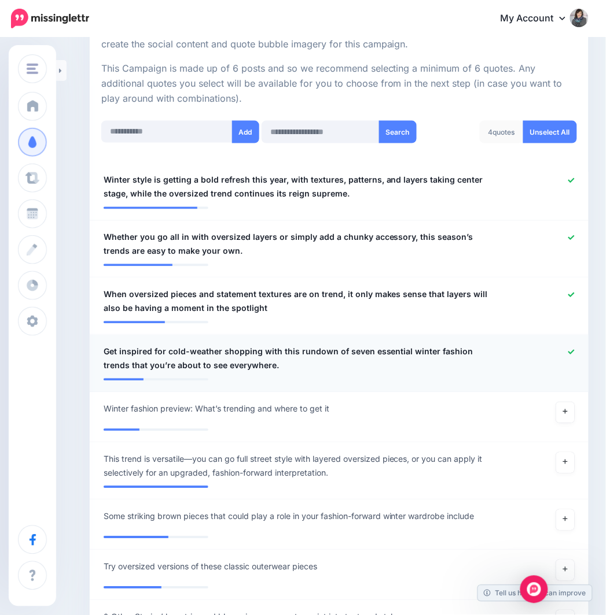
scroll to position [211, 0]
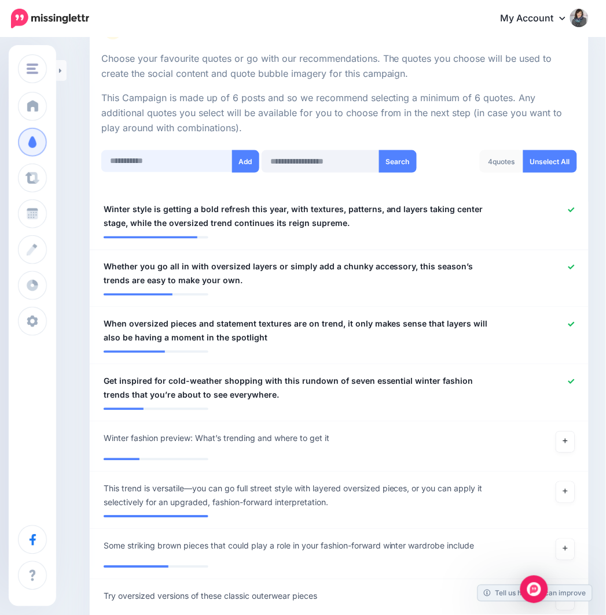
click at [186, 163] on input "text" at bounding box center [166, 161] width 131 height 23
paste input "**********"
type input "**********"
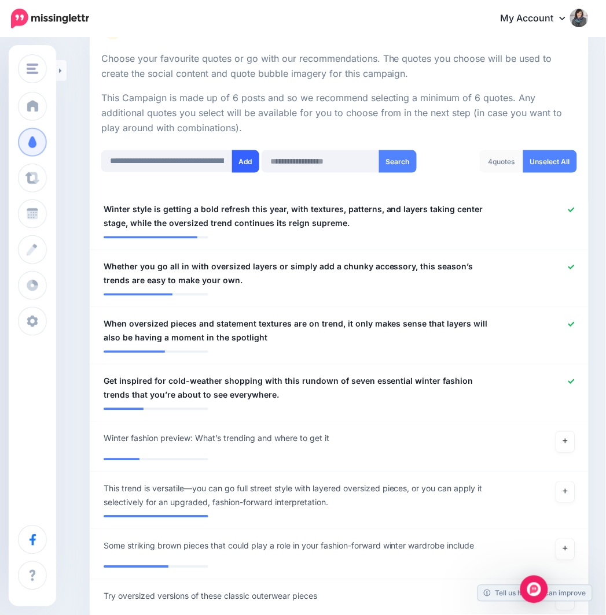
click at [242, 165] on button "Add" at bounding box center [245, 161] width 27 height 23
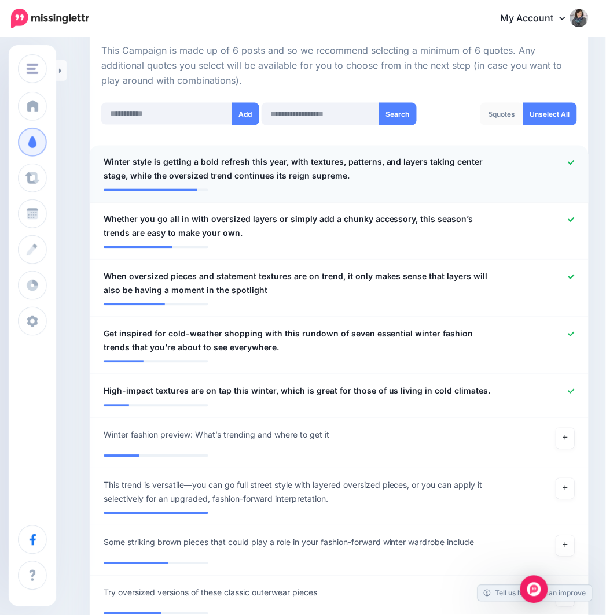
scroll to position [211, 0]
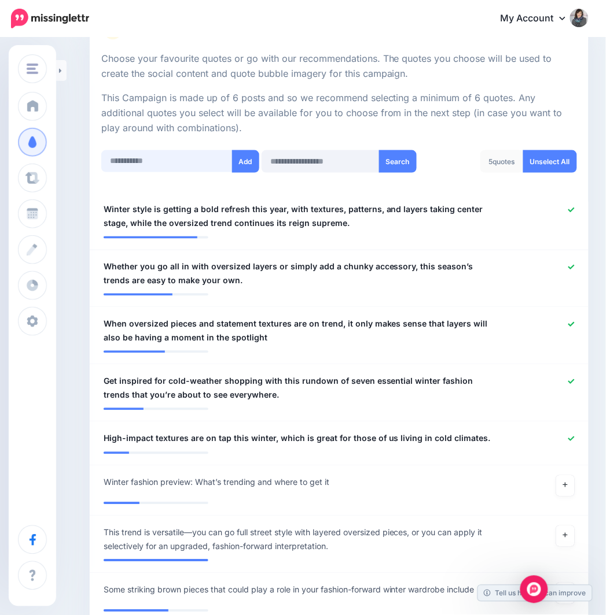
click at [161, 162] on input "text" at bounding box center [166, 161] width 131 height 23
paste input "**********"
type input "**********"
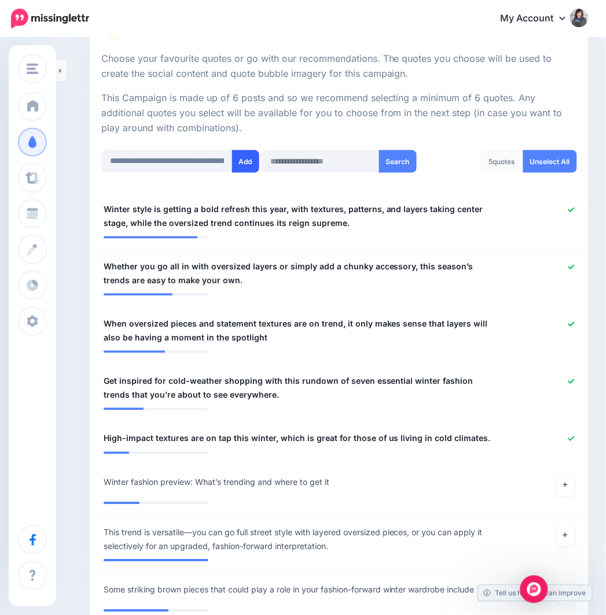
click at [245, 163] on button "Add" at bounding box center [245, 161] width 27 height 23
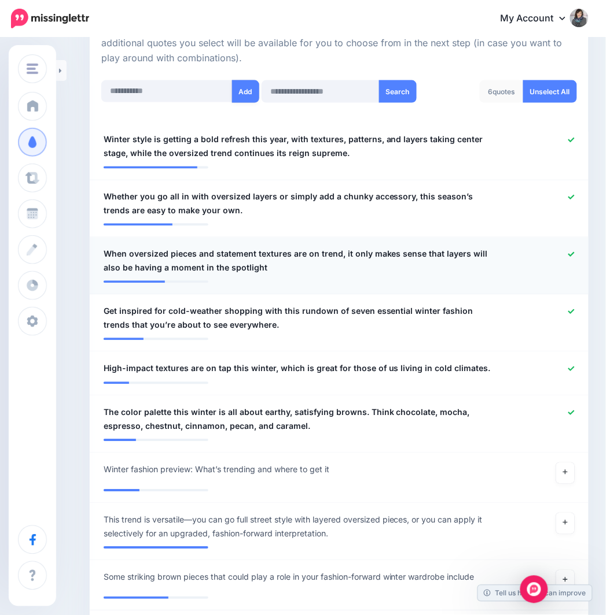
scroll to position [275, 0]
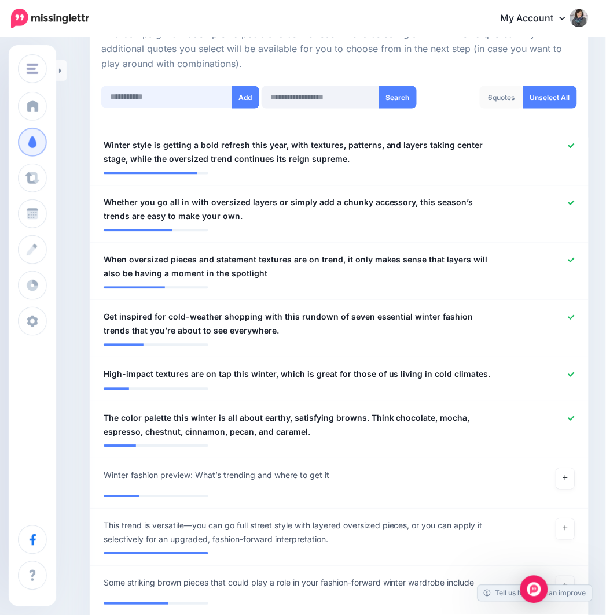
click at [180, 95] on input "text" at bounding box center [166, 97] width 131 height 23
paste input "**********"
type input "**********"
click at [245, 102] on button "Add" at bounding box center [245, 97] width 27 height 23
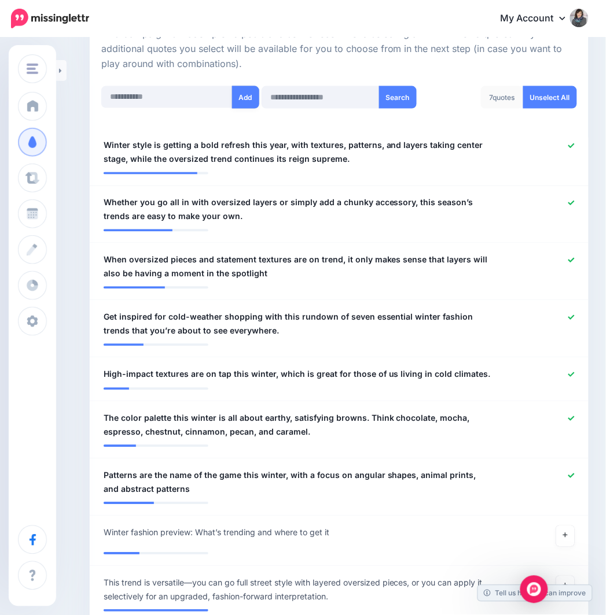
scroll to position [404, 0]
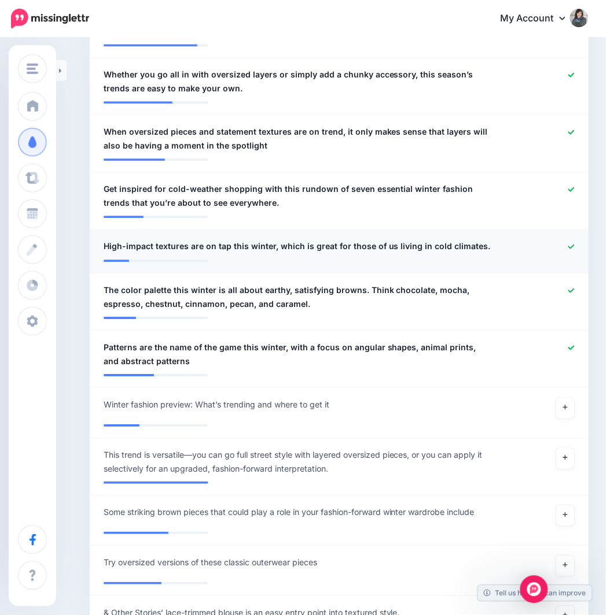
click at [574, 245] on icon at bounding box center [571, 246] width 6 height 6
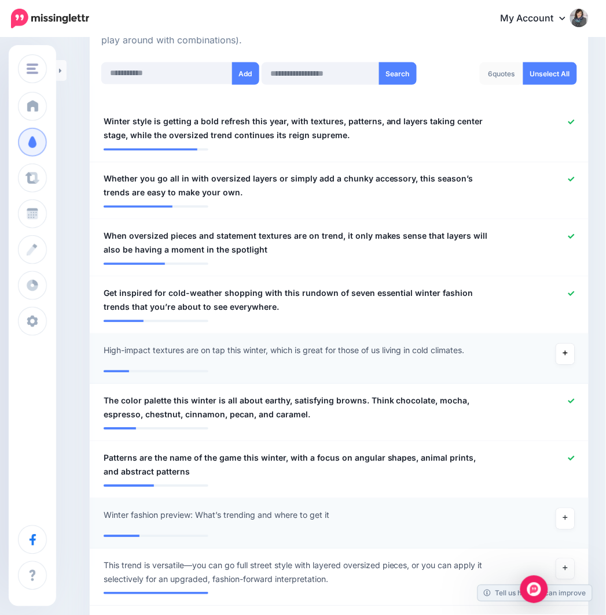
scroll to position [275, 0]
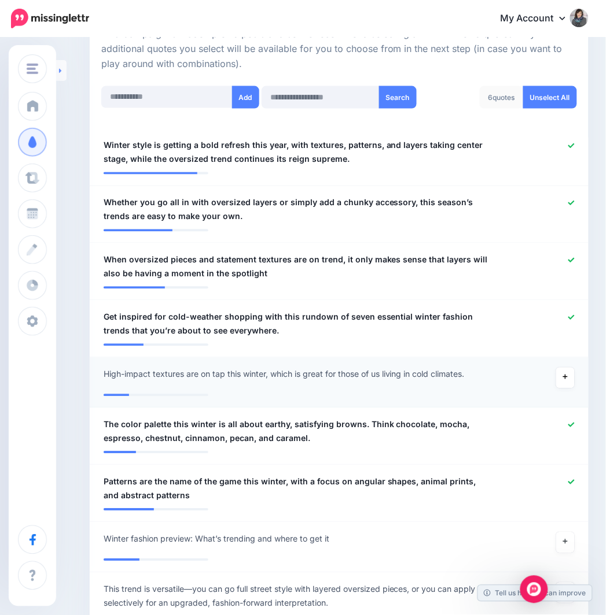
click at [65, 69] on link at bounding box center [61, 70] width 10 height 21
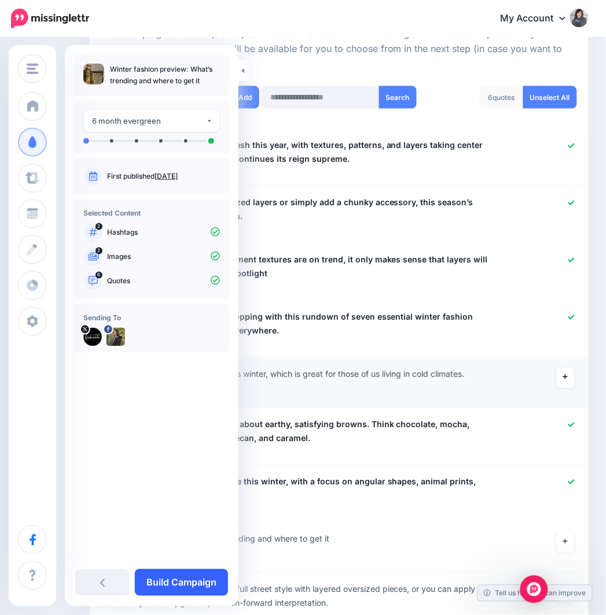
click at [186, 581] on link "Build Campaign" at bounding box center [181, 583] width 93 height 27
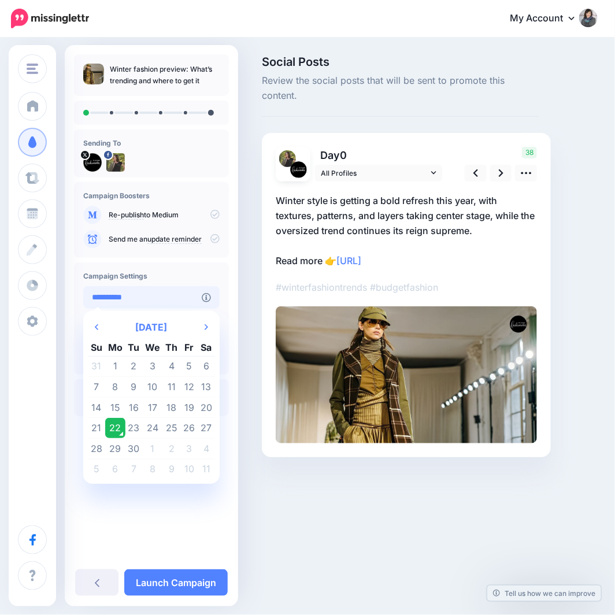
click at [200, 291] on input "**********" at bounding box center [142, 297] width 119 height 23
click at [153, 425] on td "24" at bounding box center [152, 428] width 21 height 21
type input "**********"
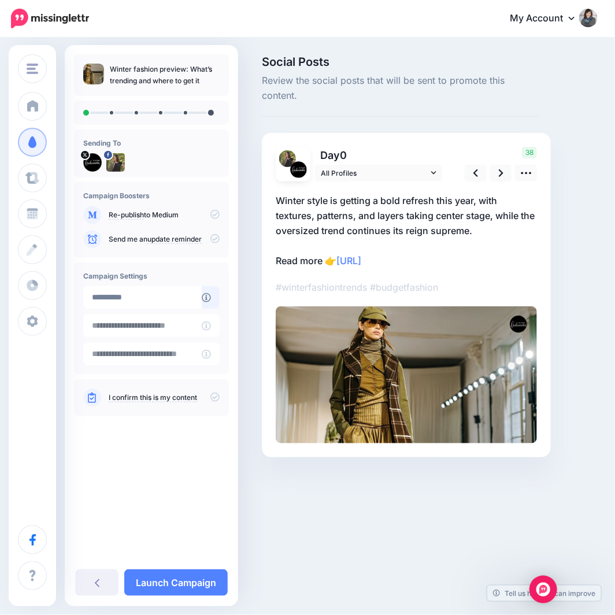
click at [262, 466] on div at bounding box center [400, 474] width 277 height 35
click at [524, 174] on icon at bounding box center [527, 173] width 12 height 12
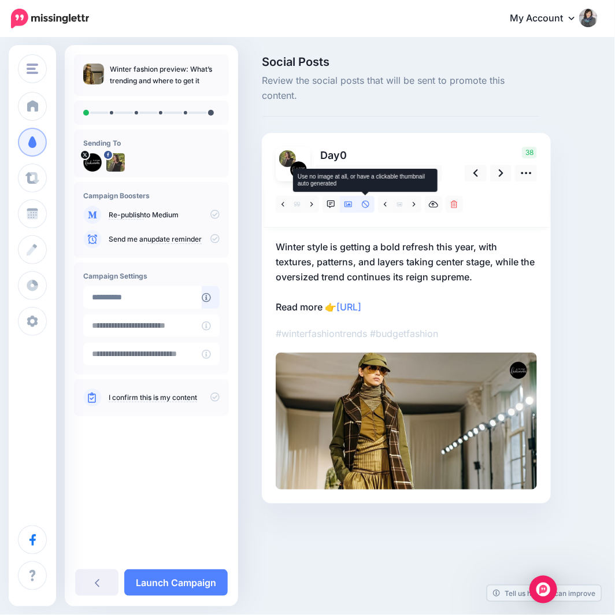
click at [361, 203] on link at bounding box center [365, 204] width 17 height 17
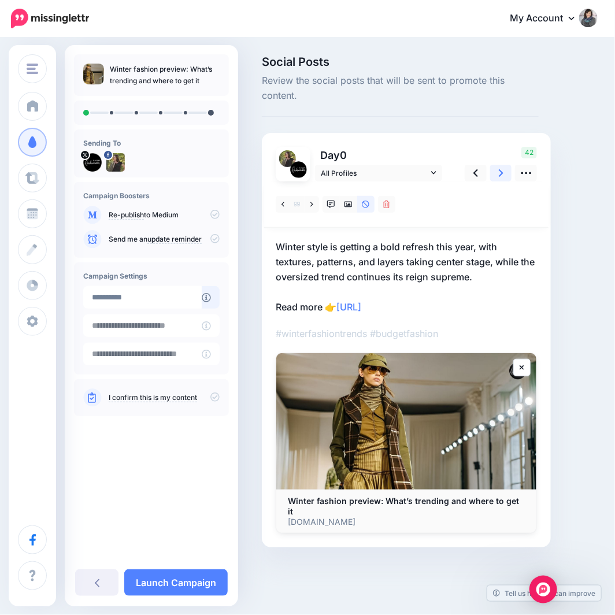
click at [499, 178] on icon at bounding box center [501, 173] width 5 height 12
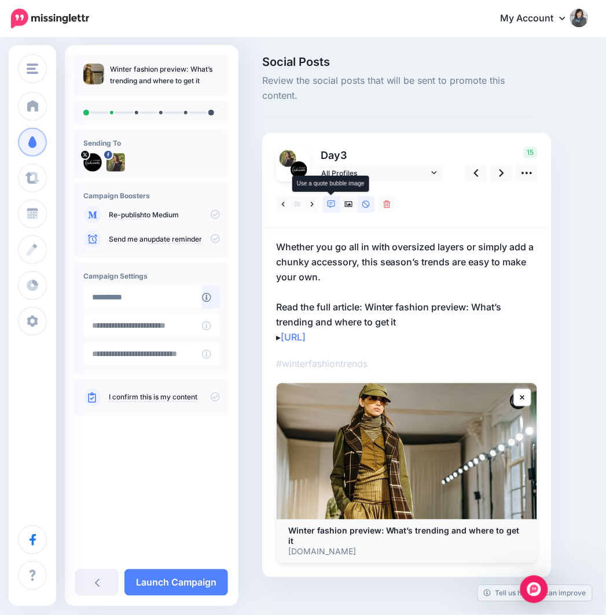
click at [333, 205] on icon at bounding box center [331, 205] width 8 height 8
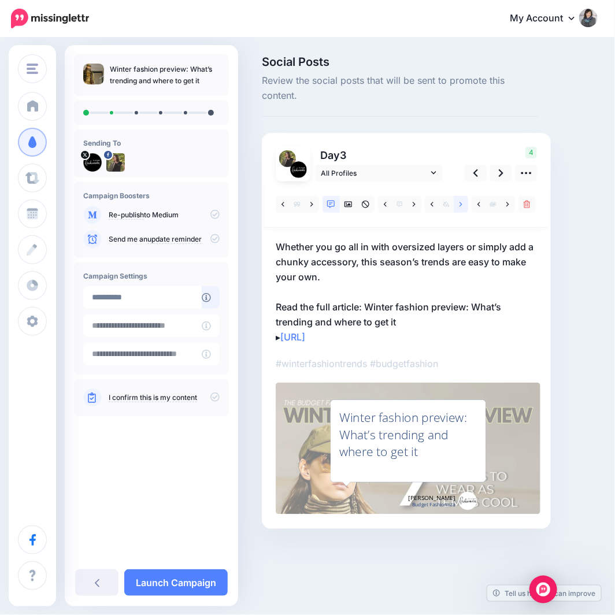
click at [460, 204] on icon at bounding box center [461, 205] width 3 height 8
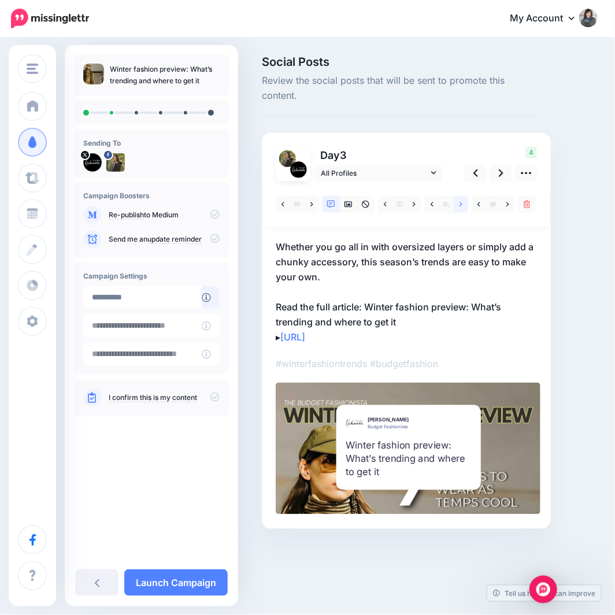
click at [460, 204] on icon at bounding box center [461, 205] width 3 height 8
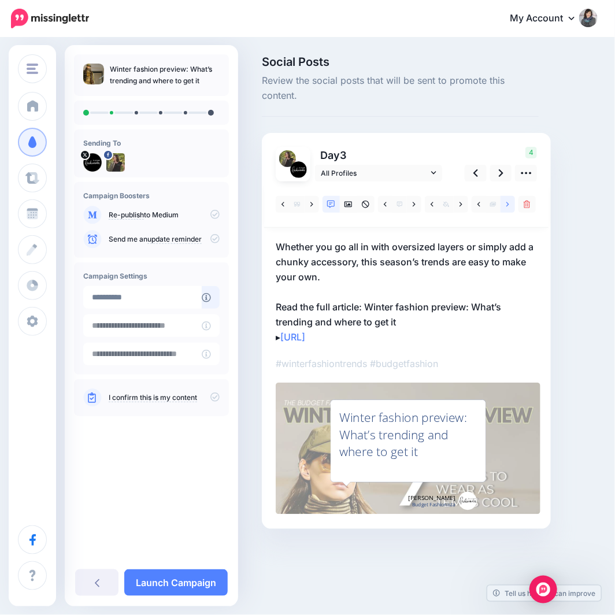
click at [511, 204] on link at bounding box center [508, 204] width 14 height 17
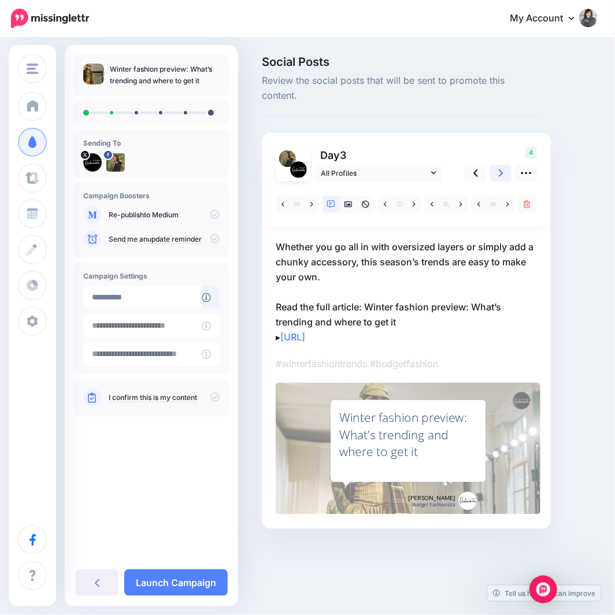
click at [505, 174] on link at bounding box center [501, 173] width 22 height 17
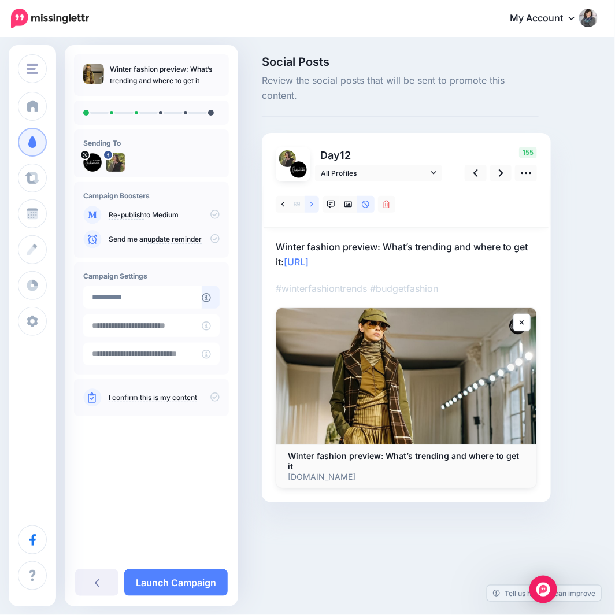
click at [313, 207] on icon at bounding box center [312, 205] width 3 height 8
click at [348, 206] on icon at bounding box center [349, 205] width 8 height 8
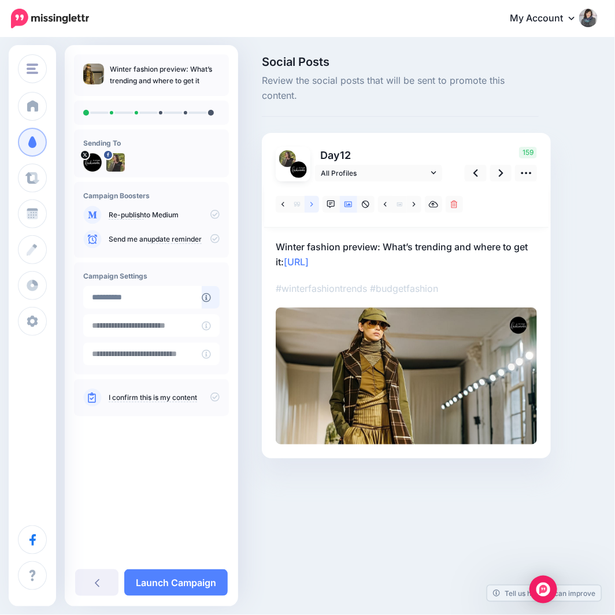
click at [311, 205] on icon at bounding box center [312, 205] width 3 height 8
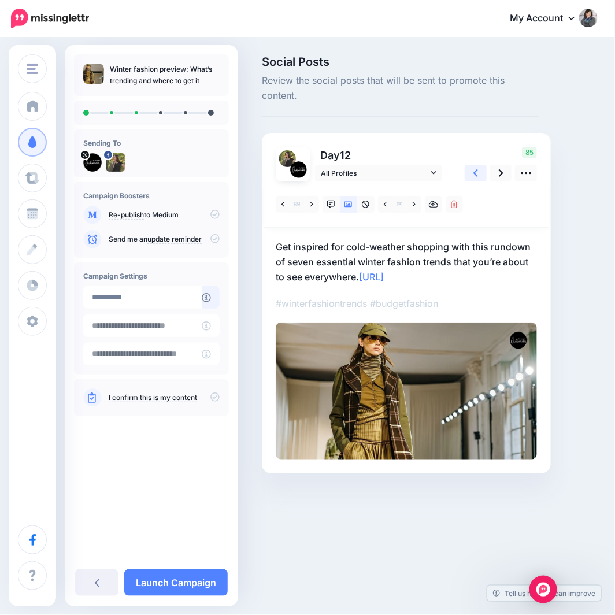
click at [475, 172] on icon at bounding box center [476, 173] width 5 height 8
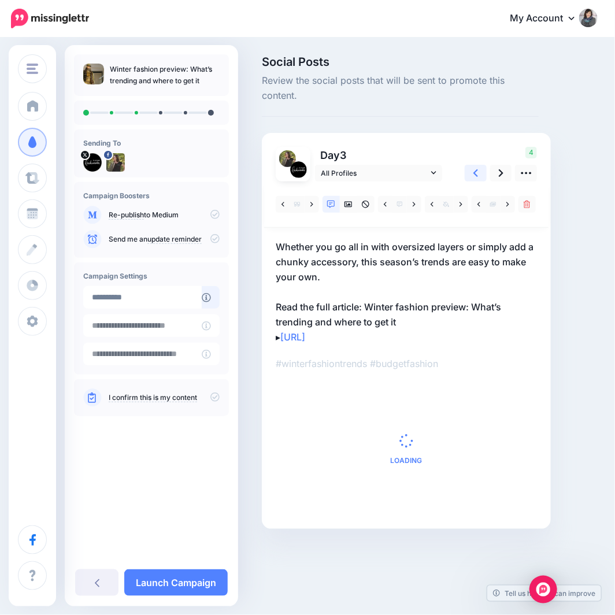
click at [475, 172] on icon at bounding box center [476, 173] width 5 height 8
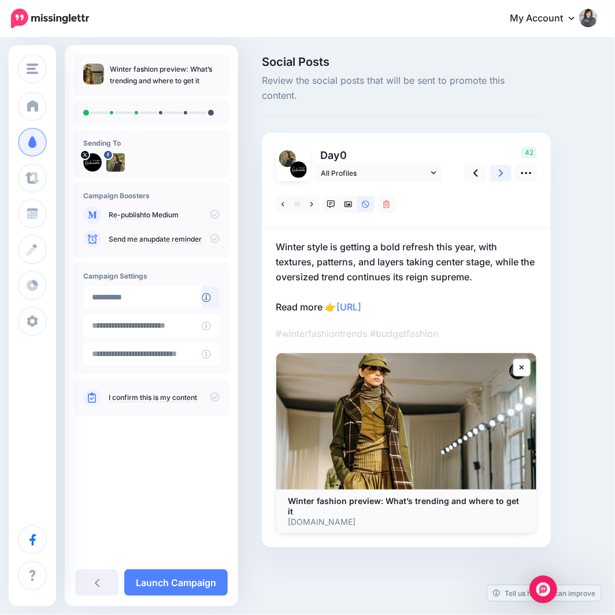
click at [505, 175] on link at bounding box center [501, 173] width 22 height 17
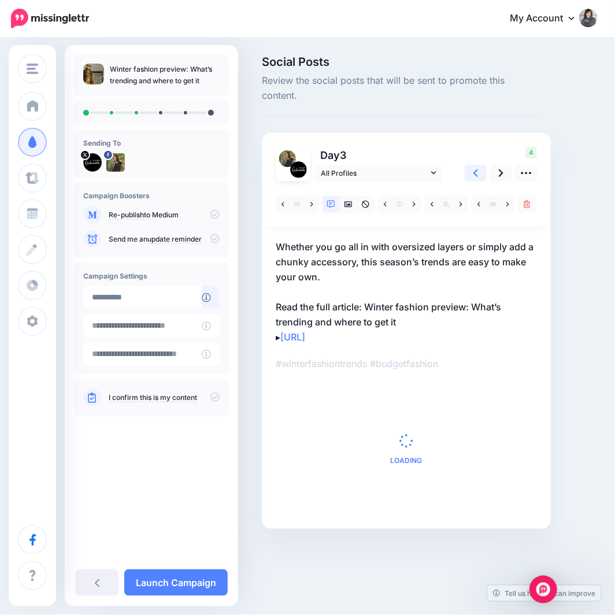
click at [470, 172] on link at bounding box center [476, 173] width 22 height 17
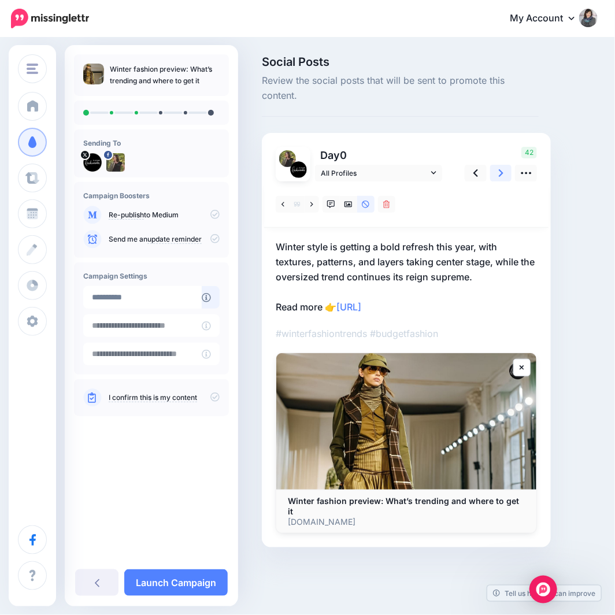
click at [510, 172] on link at bounding box center [501, 173] width 22 height 17
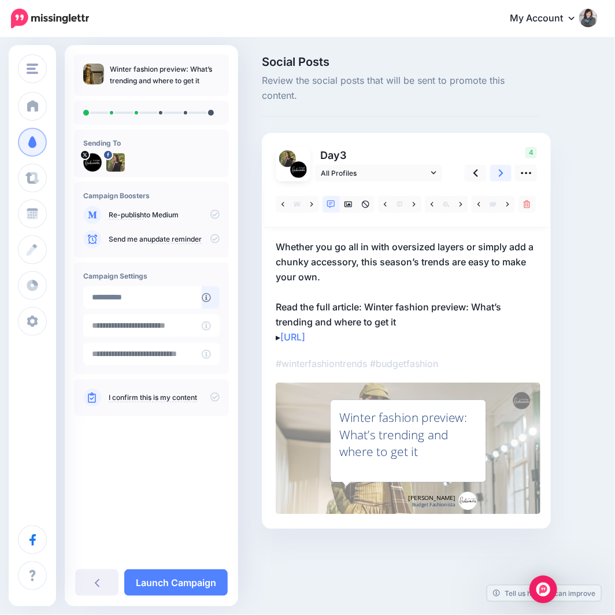
click at [510, 172] on link at bounding box center [501, 173] width 22 height 17
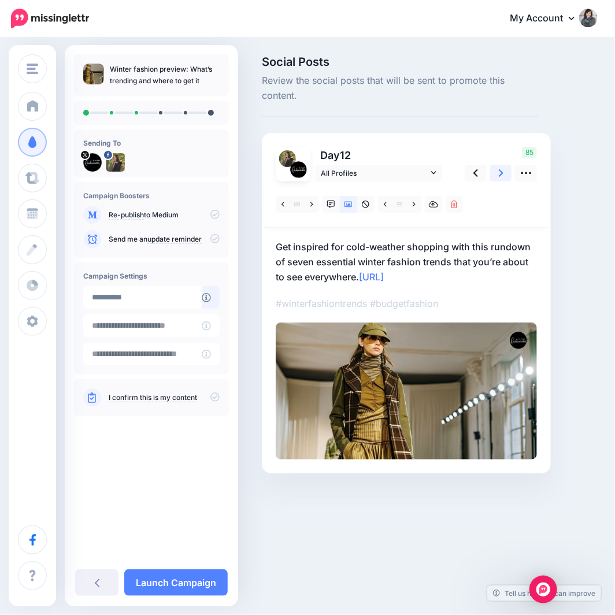
click at [510, 172] on link at bounding box center [501, 173] width 22 height 17
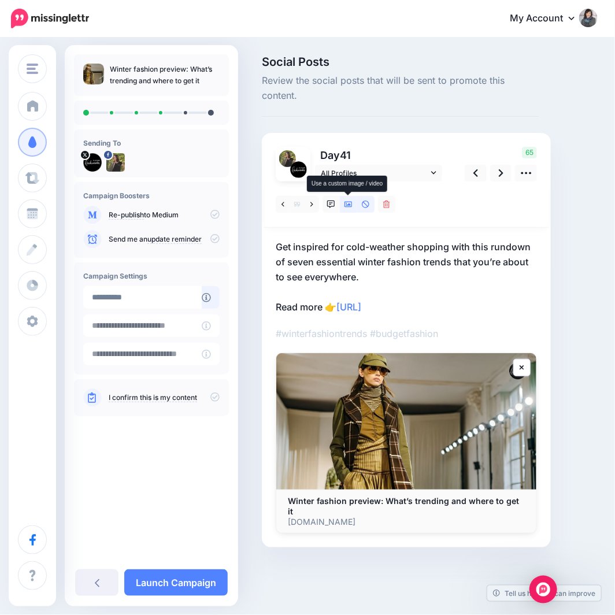
click at [348, 204] on icon at bounding box center [349, 205] width 8 height 8
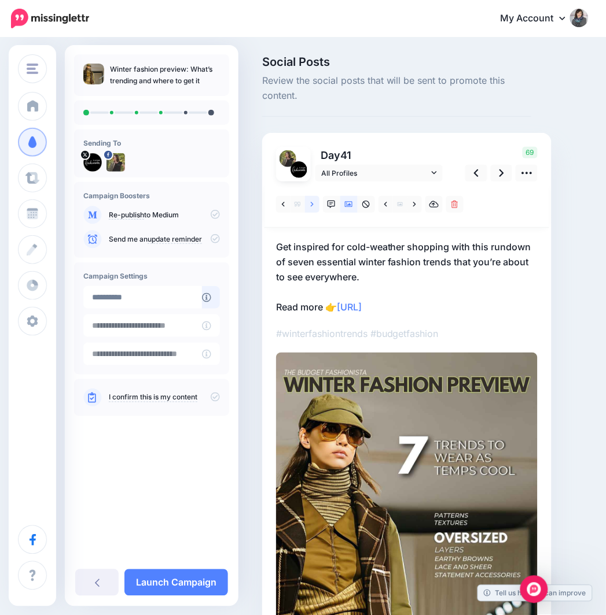
click at [312, 202] on icon at bounding box center [312, 205] width 3 height 8
click at [499, 178] on icon at bounding box center [501, 173] width 5 height 12
click at [497, 172] on link at bounding box center [501, 173] width 22 height 17
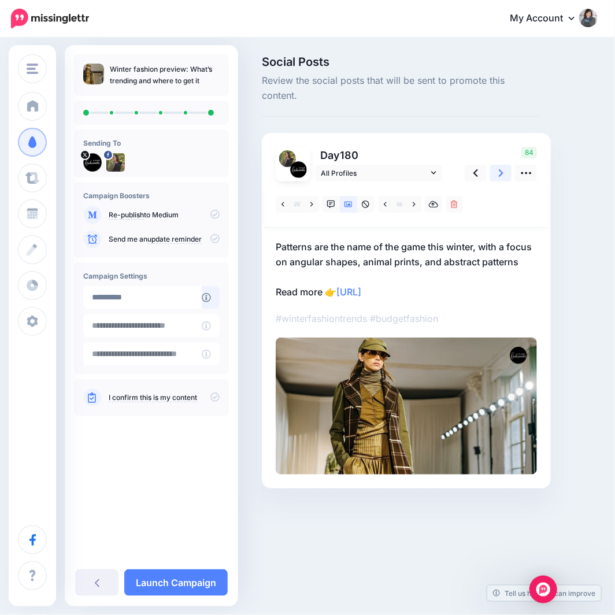
click at [500, 171] on icon at bounding box center [501, 173] width 5 height 8
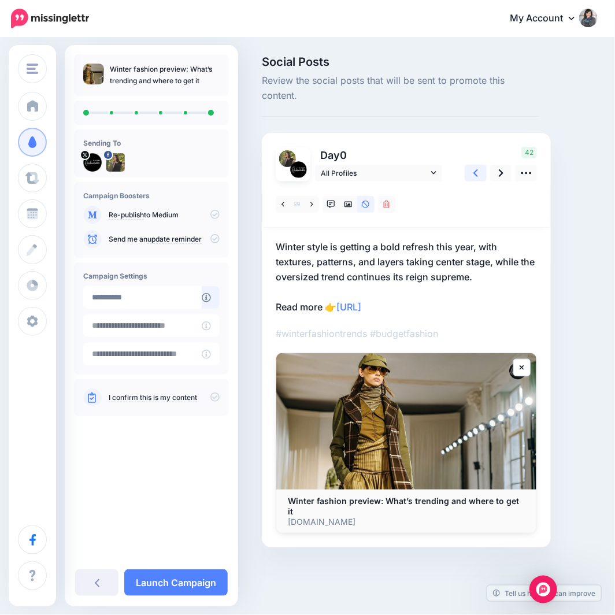
click at [481, 172] on link at bounding box center [476, 173] width 22 height 17
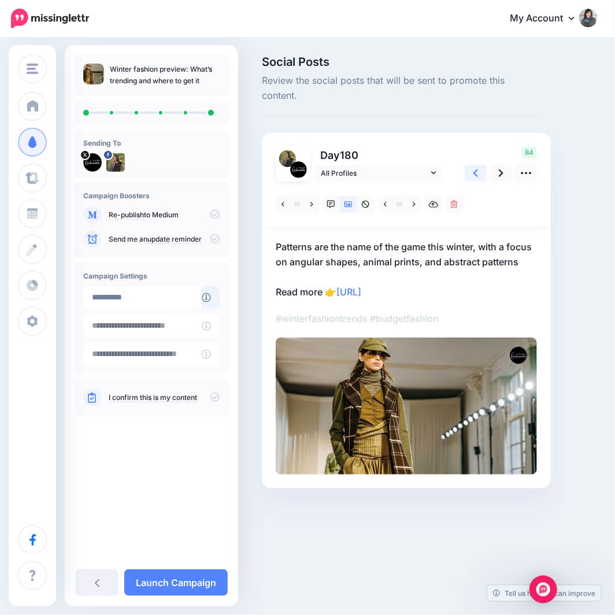
click at [481, 172] on link at bounding box center [476, 173] width 22 height 17
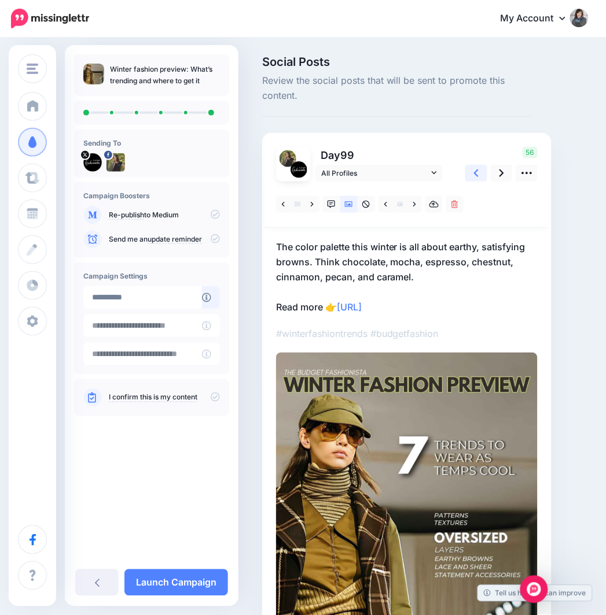
click at [481, 172] on link at bounding box center [476, 173] width 22 height 17
click at [478, 175] on link at bounding box center [476, 173] width 22 height 17
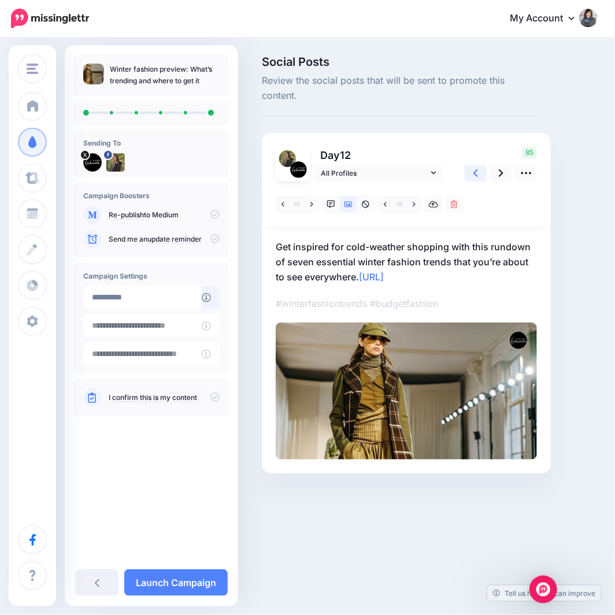
click at [478, 175] on link at bounding box center [476, 173] width 22 height 17
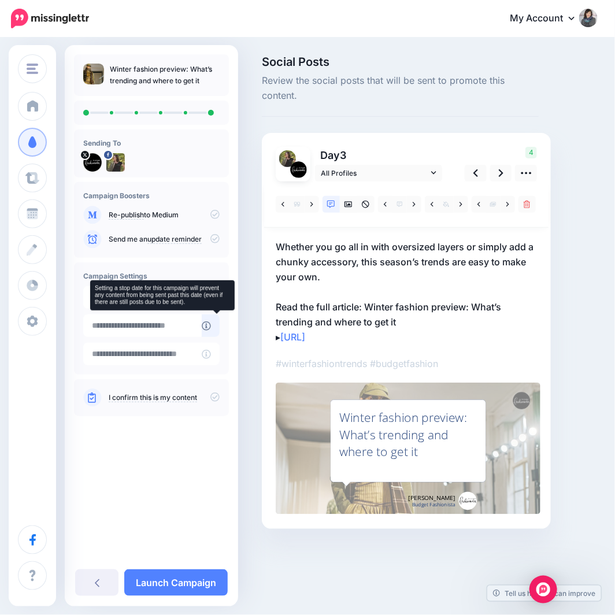
click at [211, 326] on icon at bounding box center [206, 326] width 9 height 9
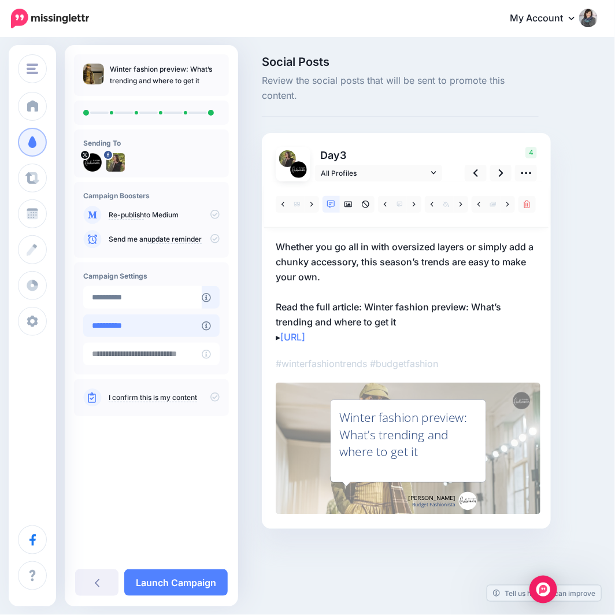
click at [194, 326] on input "**********" at bounding box center [142, 326] width 119 height 23
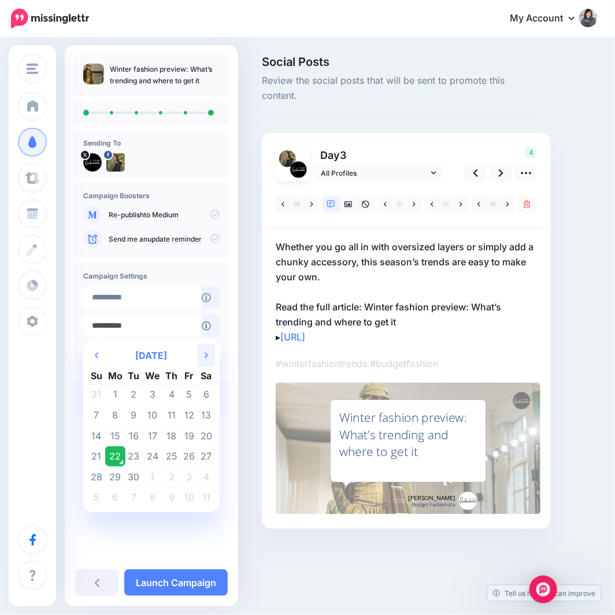
click at [206, 359] on icon "Next Month" at bounding box center [206, 355] width 3 height 9
click at [209, 412] on td "13" at bounding box center [206, 415] width 17 height 21
type input "**********"
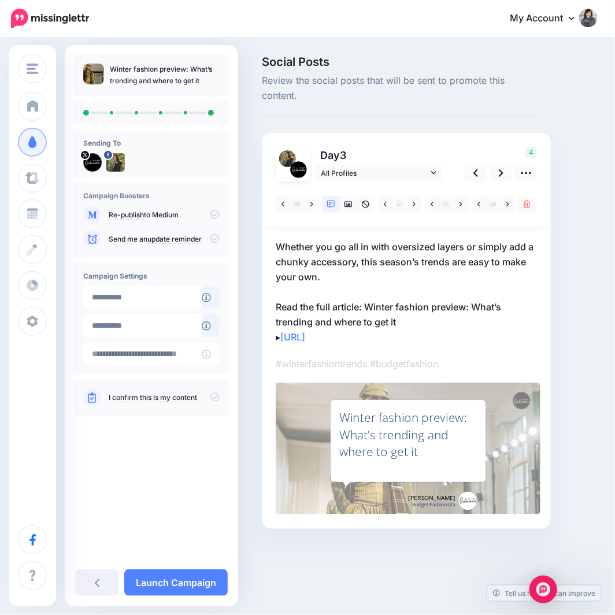
drag, startPoint x: 220, startPoint y: 396, endPoint x: 211, endPoint y: 411, distance: 17.9
click at [219, 396] on icon at bounding box center [215, 397] width 9 height 9
click at [180, 581] on link "Launch Campaign" at bounding box center [176, 583] width 104 height 27
